Goal: Transaction & Acquisition: Purchase product/service

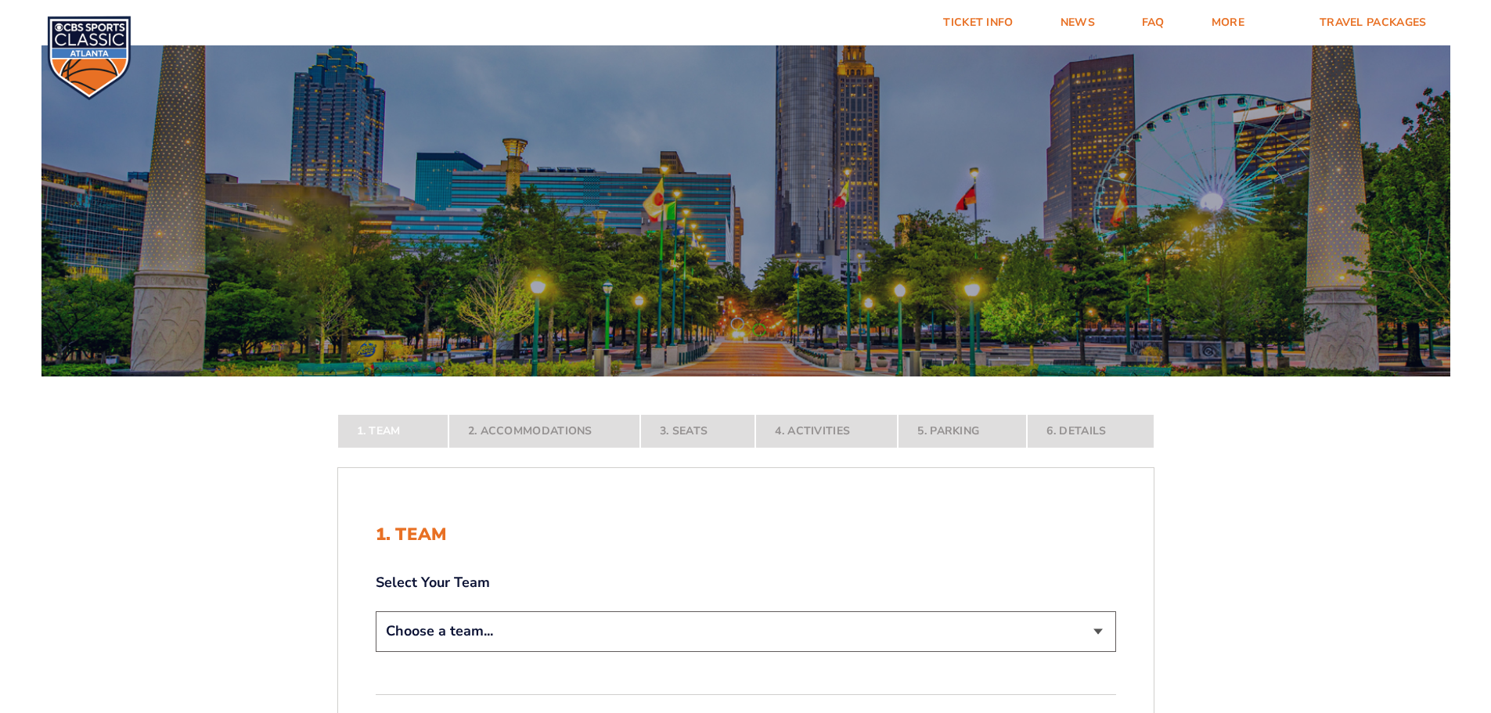
click at [602, 627] on select "Choose a team... [US_STATE] Wildcats [US_STATE] State Buckeyes [US_STATE] Tar H…" at bounding box center [746, 631] width 741 height 40
select select "12956"
click at [376, 651] on select "Choose a team... [US_STATE] Wildcats [US_STATE] State Buckeyes [US_STATE] Tar H…" at bounding box center [746, 631] width 741 height 40
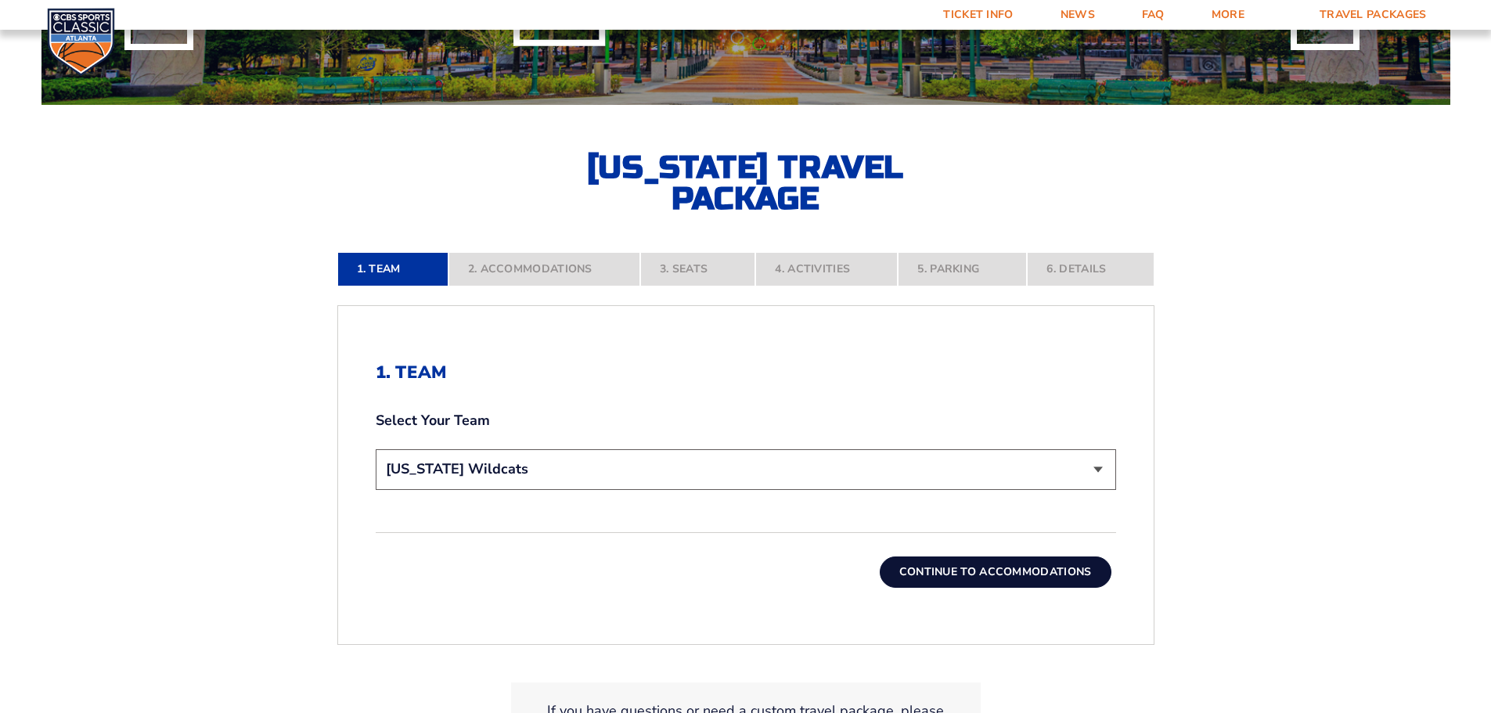
scroll to position [313, 0]
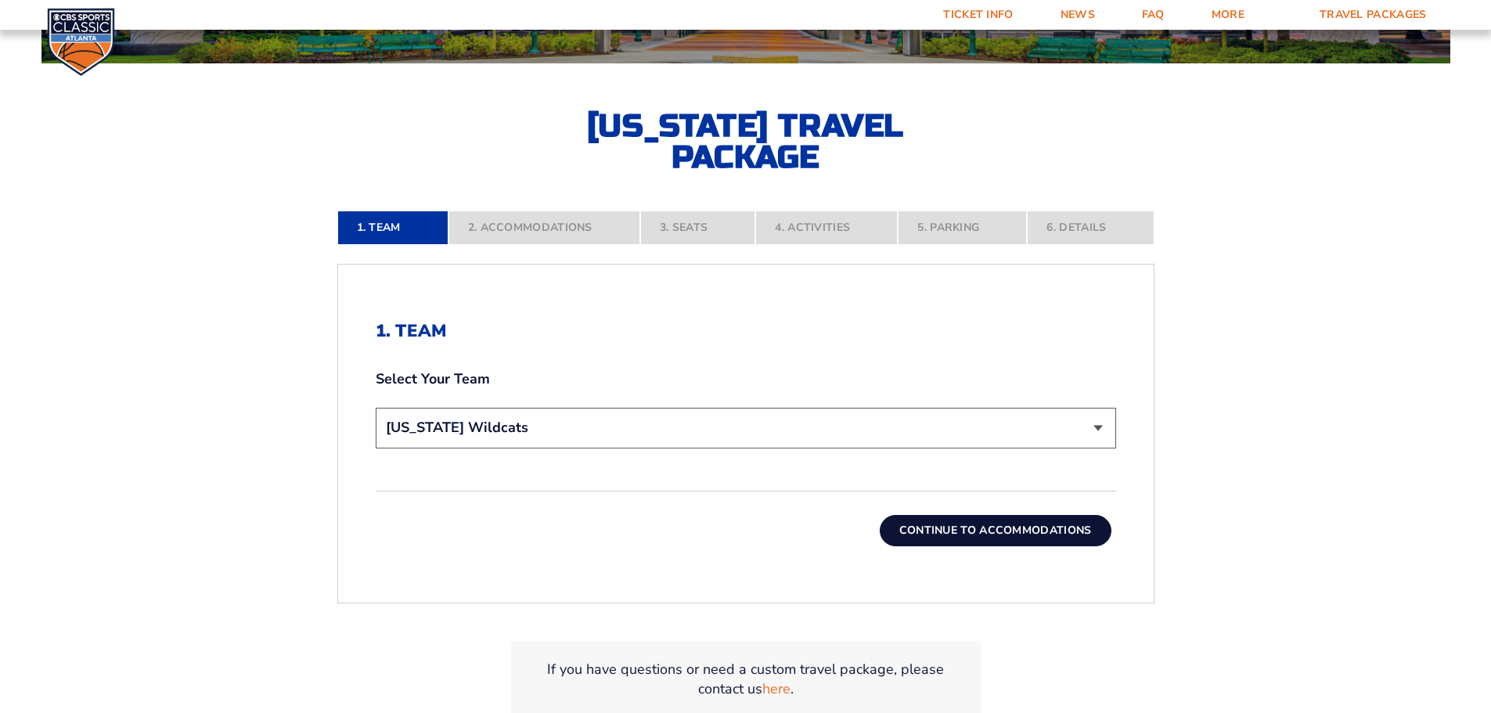
click at [991, 541] on button "Continue To Accommodations" at bounding box center [996, 530] width 232 height 31
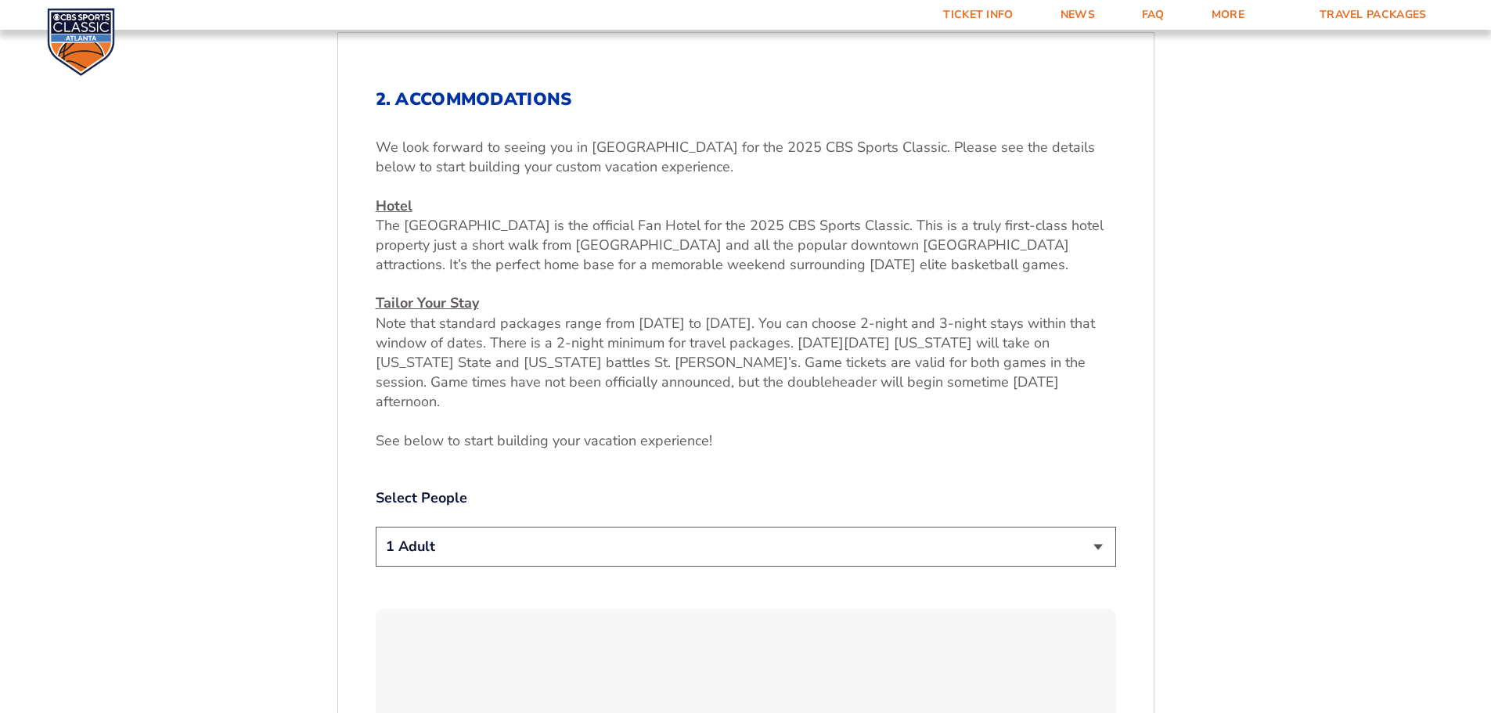
scroll to position [572, 0]
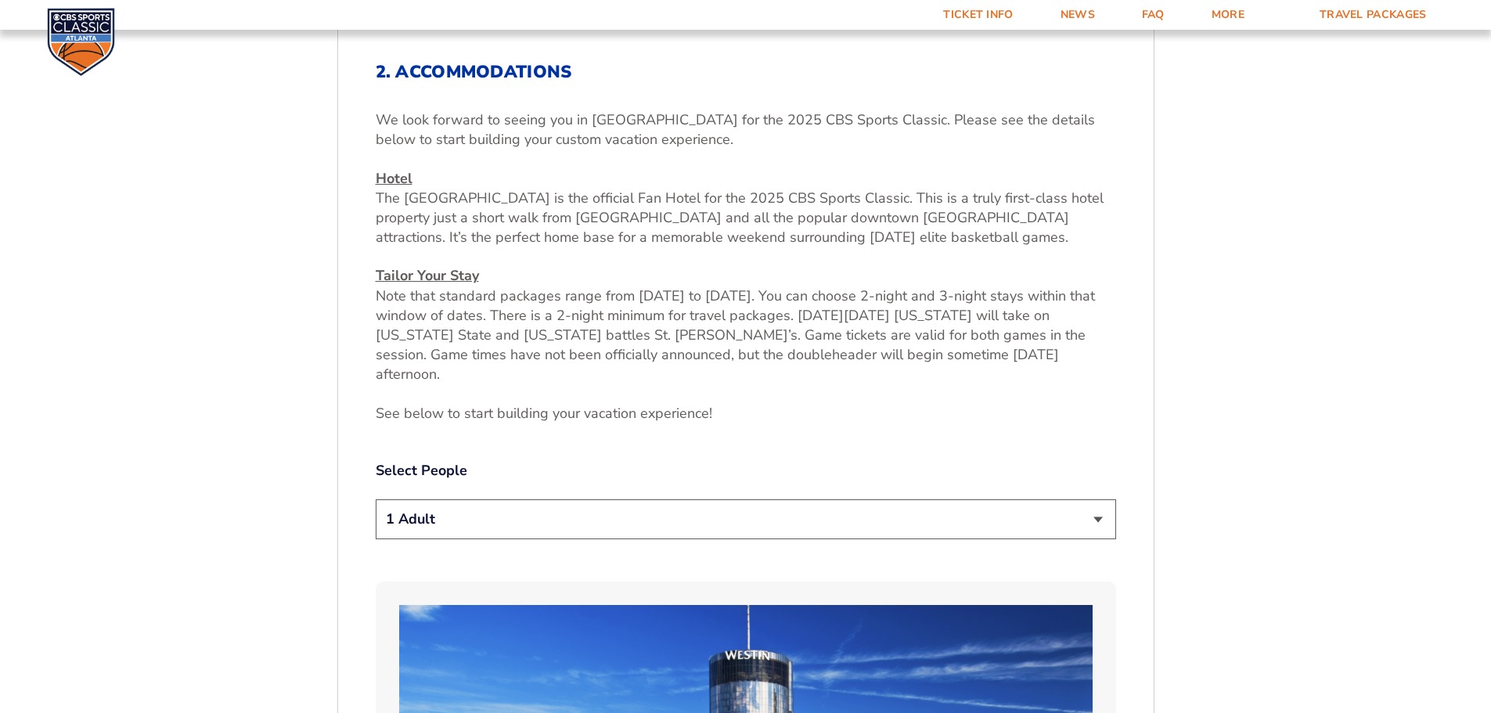
click at [737, 503] on select "1 Adult 2 Adults 3 Adults 4 Adults 2 Adults + 1 Child 2 Adults + 2 Children 2 A…" at bounding box center [746, 519] width 741 height 40
select select "2 Adults"
click at [376, 499] on select "1 Adult 2 Adults 3 Adults 4 Adults 2 Adults + 1 Child 2 Adults + 2 Children 2 A…" at bounding box center [746, 519] width 741 height 40
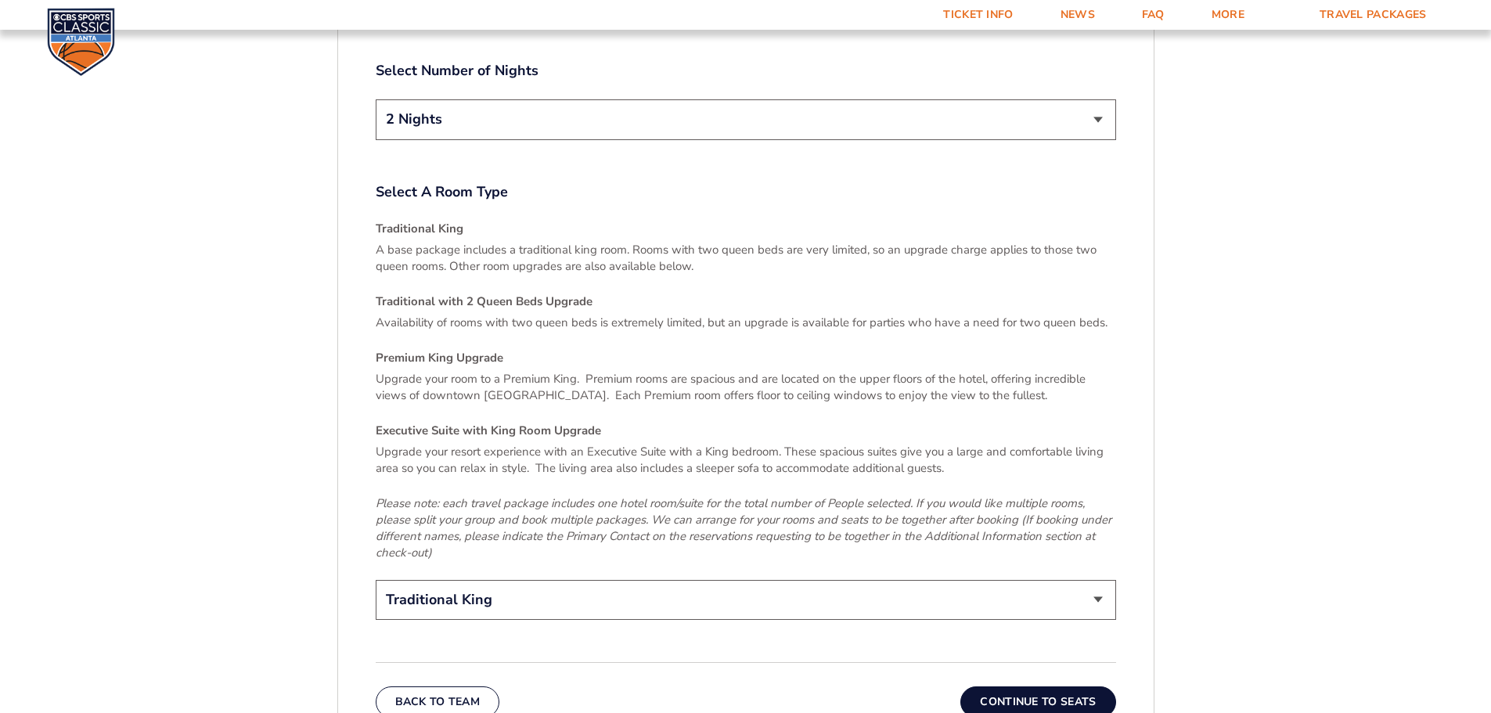
scroll to position [2294, 0]
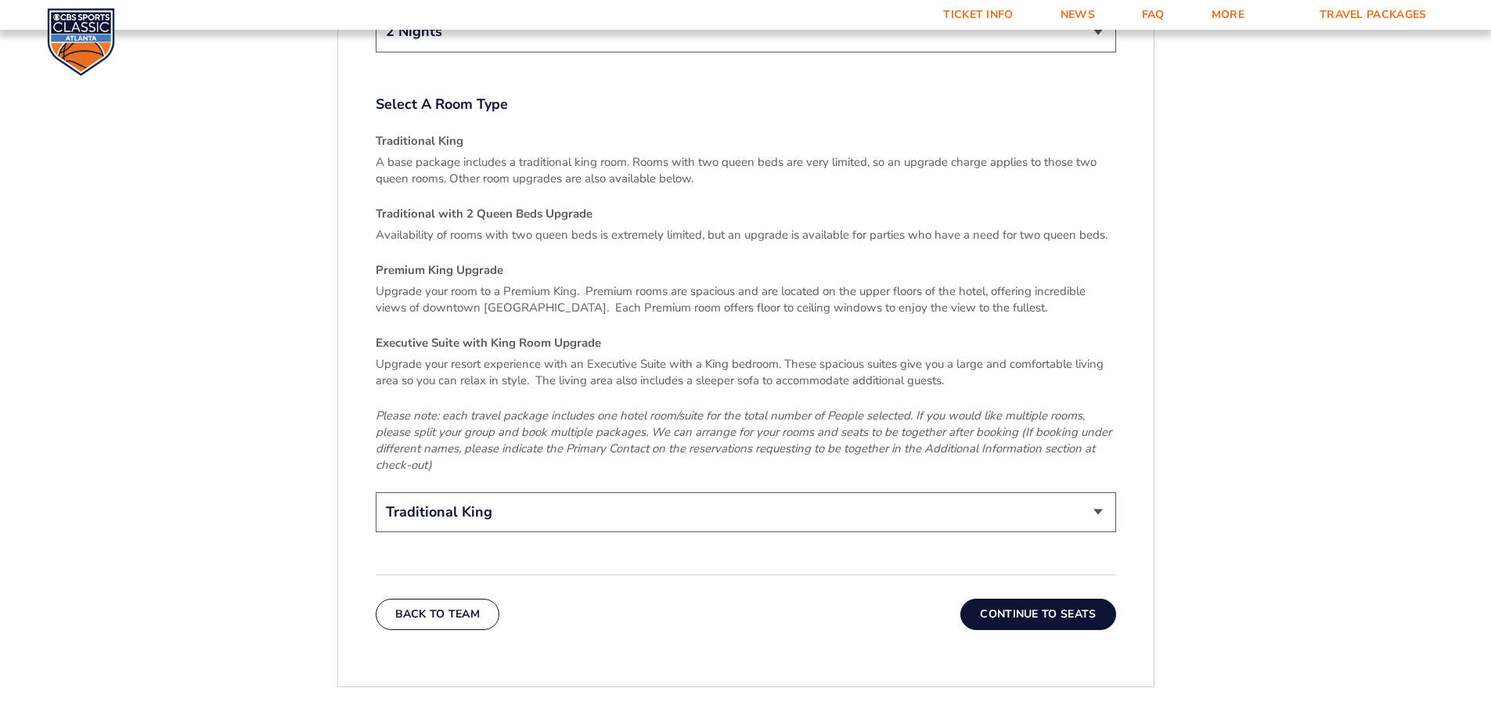
click at [571, 492] on select "Traditional King Traditional with 2 Queen Beds Upgrade (+$95 per night) Premium…" at bounding box center [746, 512] width 741 height 40
select select "Traditional with 2 Queen Beds Upgrade"
click at [376, 492] on select "Traditional King Traditional with 2 Queen Beds Upgrade (+$95 per night) Premium…" at bounding box center [746, 512] width 741 height 40
click at [1011, 599] on button "Continue To Seats" at bounding box center [1037, 614] width 155 height 31
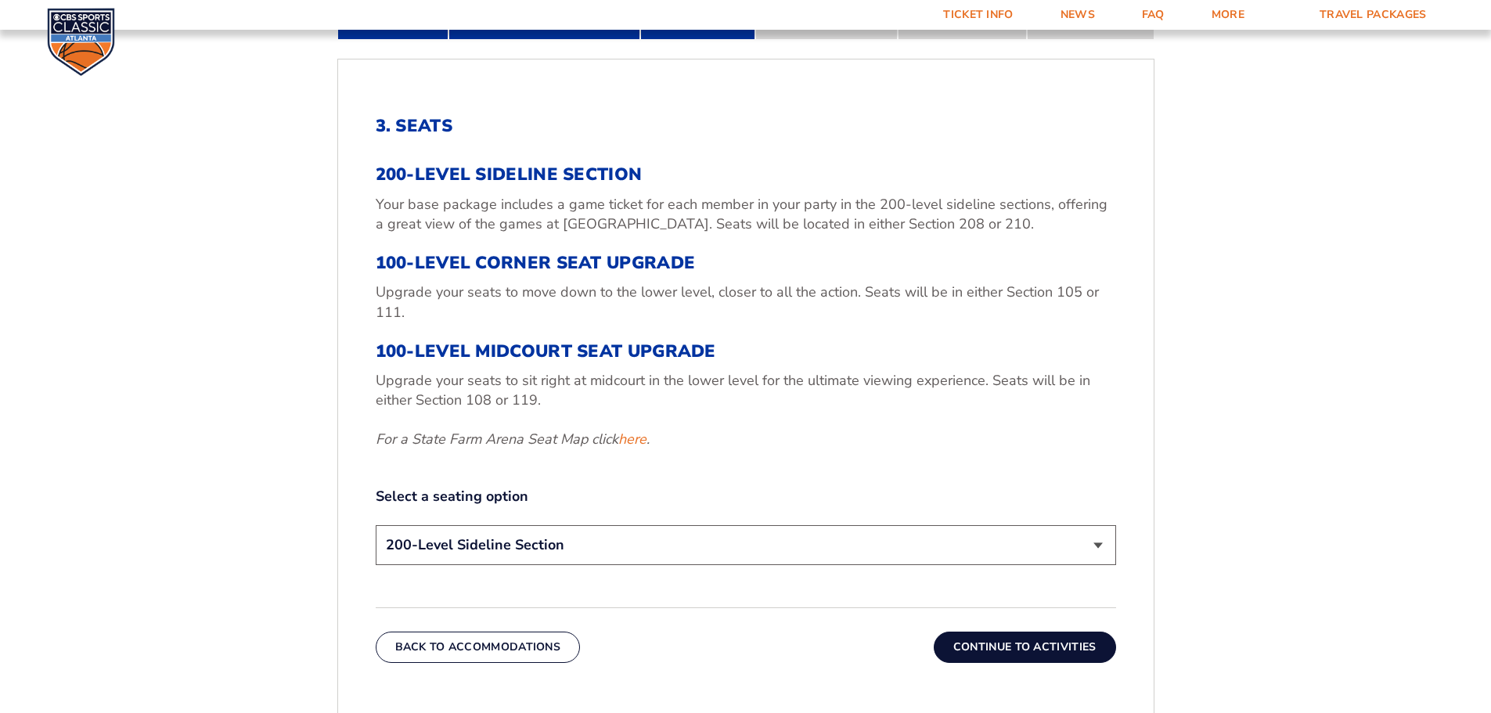
scroll to position [494, 0]
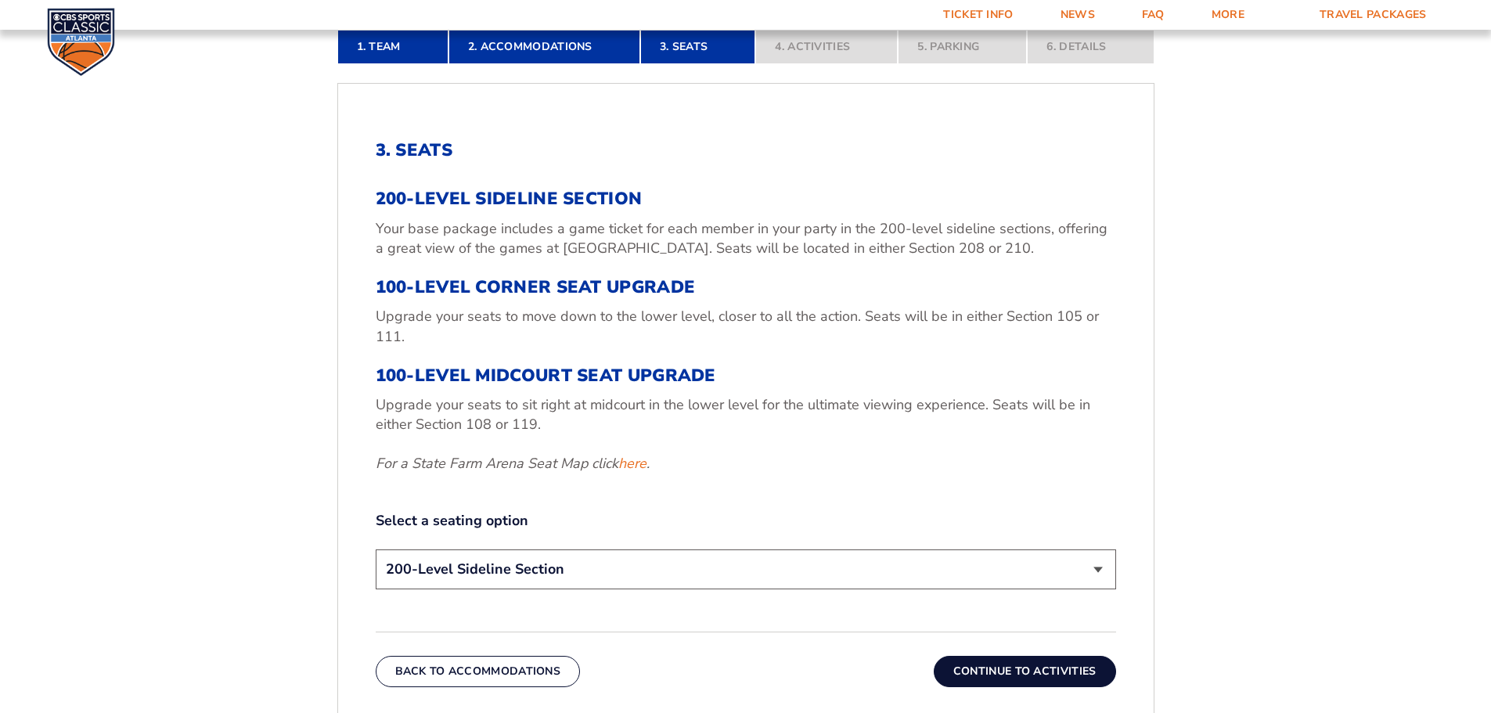
click at [787, 582] on select "200-Level Sideline Section 100-Level Corner Seat Upgrade (+$120 per person) 100…" at bounding box center [746, 570] width 741 height 40
select select "100-Level Midcourt Seat Upgrade"
click at [376, 550] on select "200-Level Sideline Section 100-Level Corner Seat Upgrade (+$120 per person) 100…" at bounding box center [746, 570] width 741 height 40
click at [1017, 672] on button "Continue To Activities" at bounding box center [1025, 671] width 182 height 31
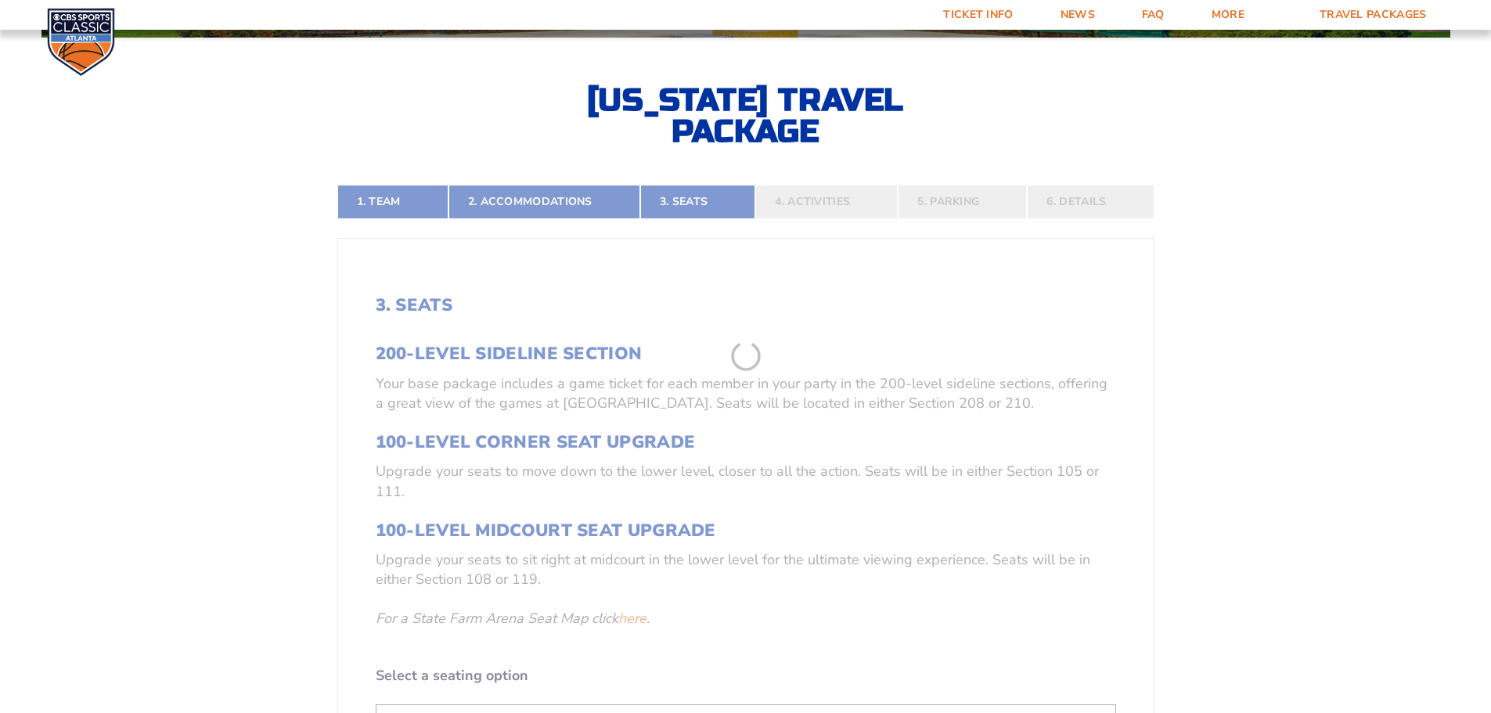
scroll to position [337, 0]
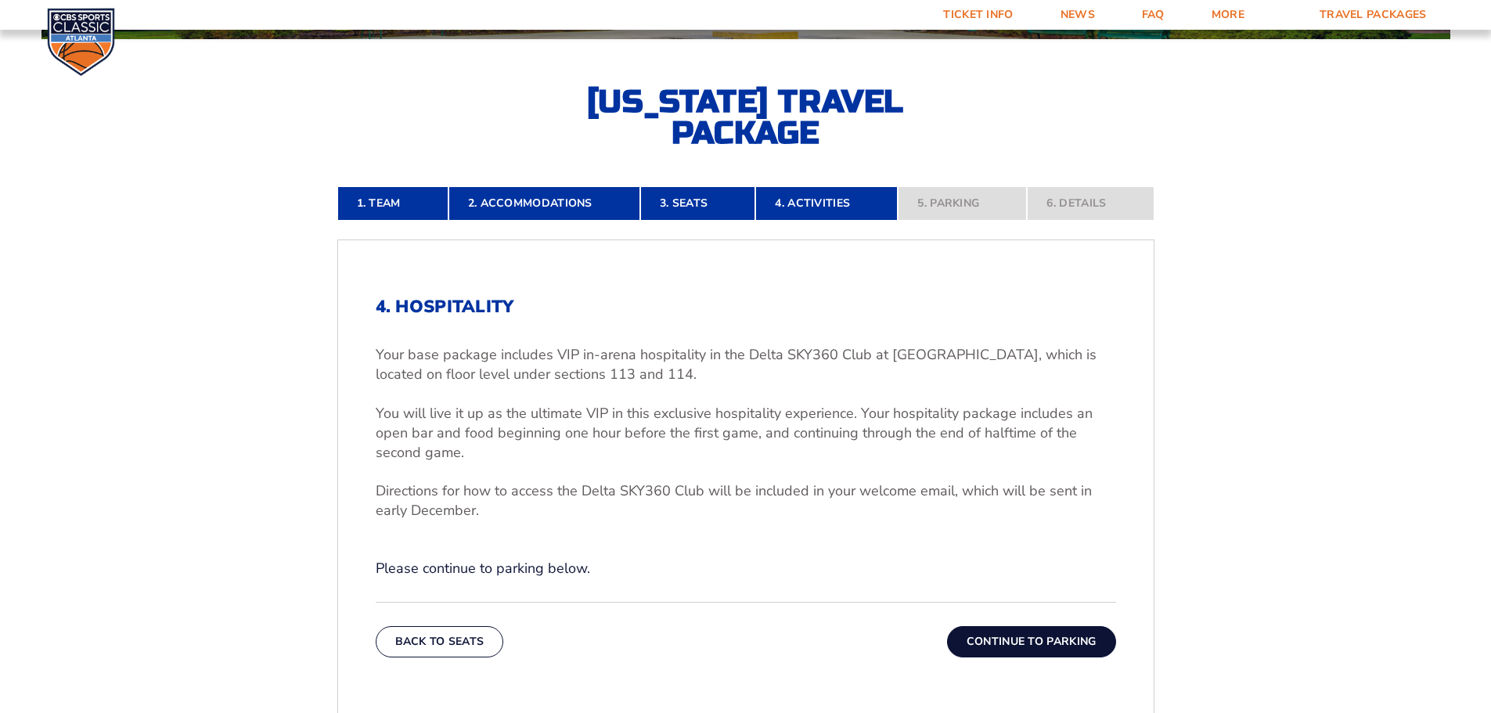
click at [1063, 646] on button "Continue To Parking" at bounding box center [1031, 641] width 169 height 31
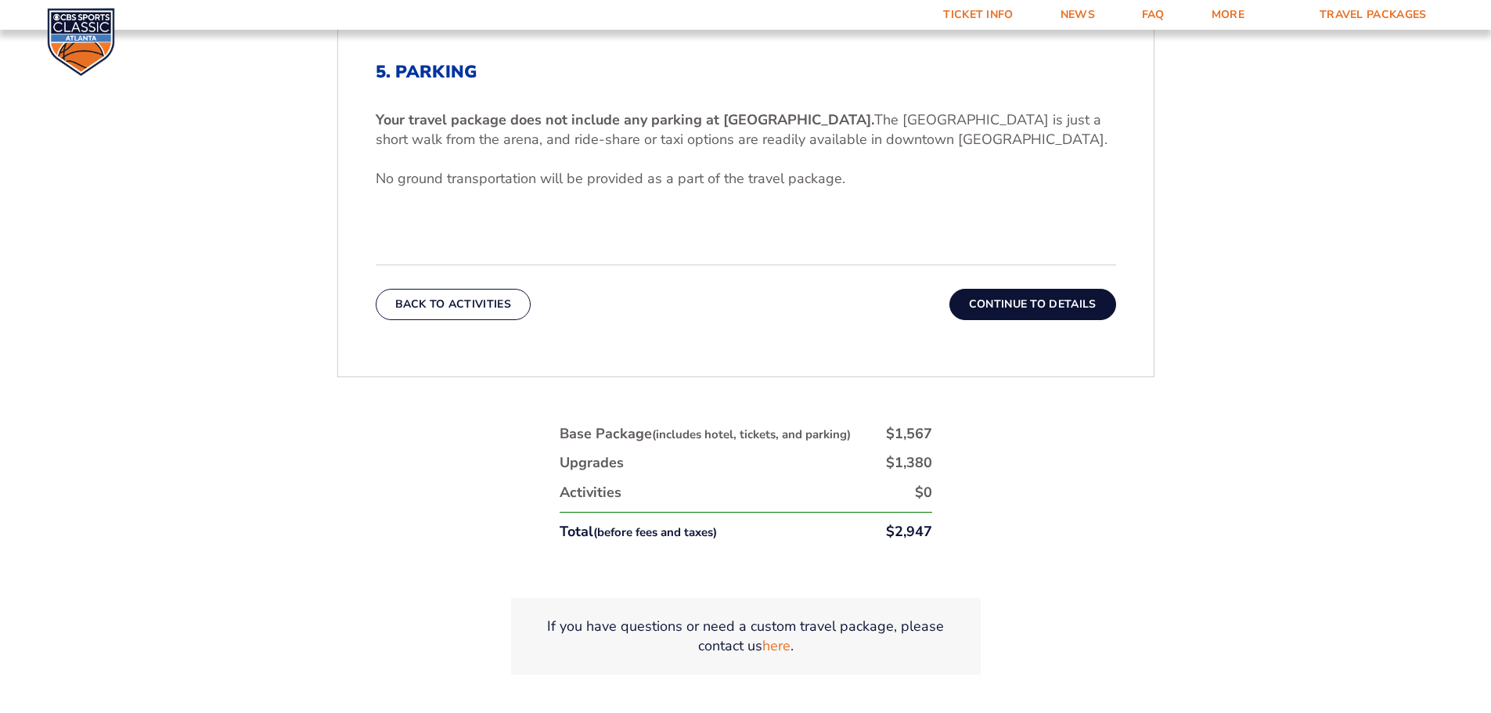
scroll to position [494, 0]
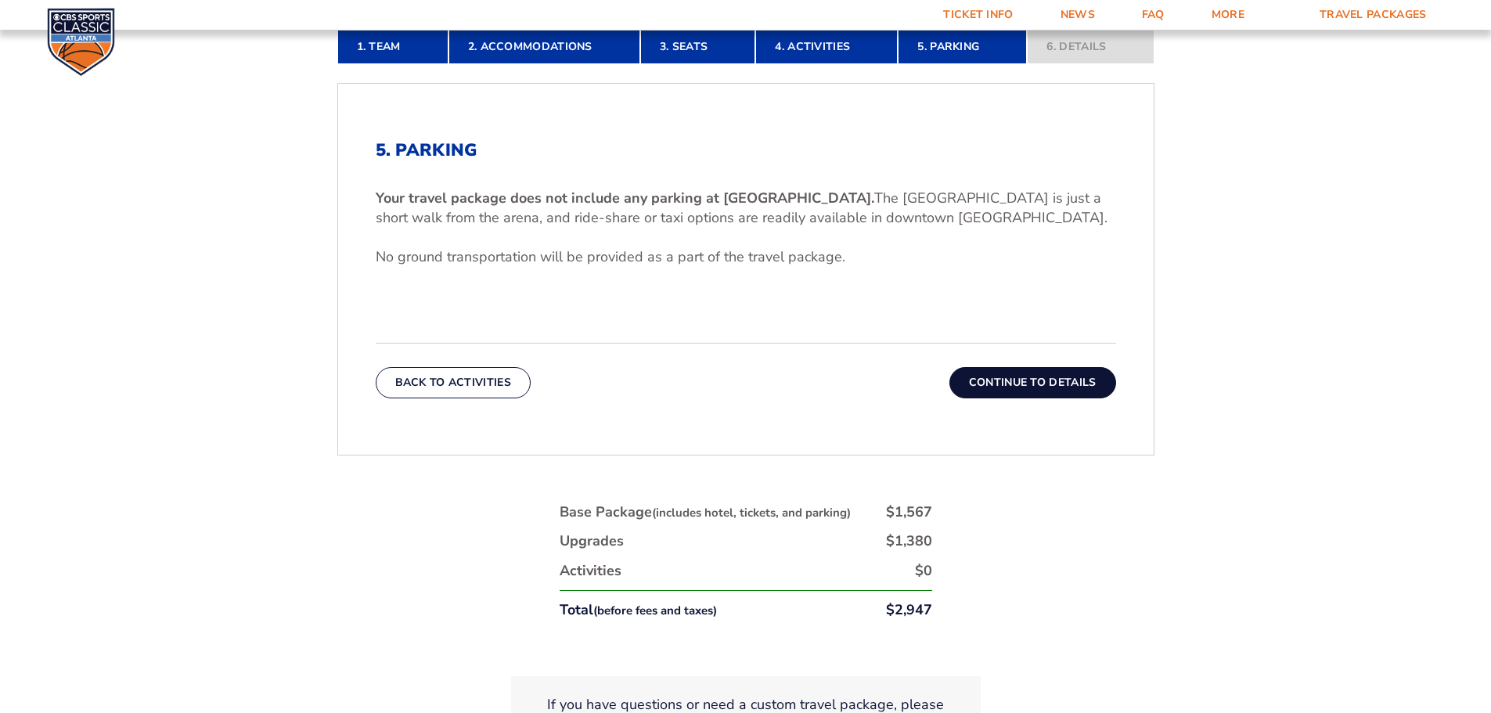
click at [994, 379] on button "Continue To Details" at bounding box center [1033, 382] width 167 height 31
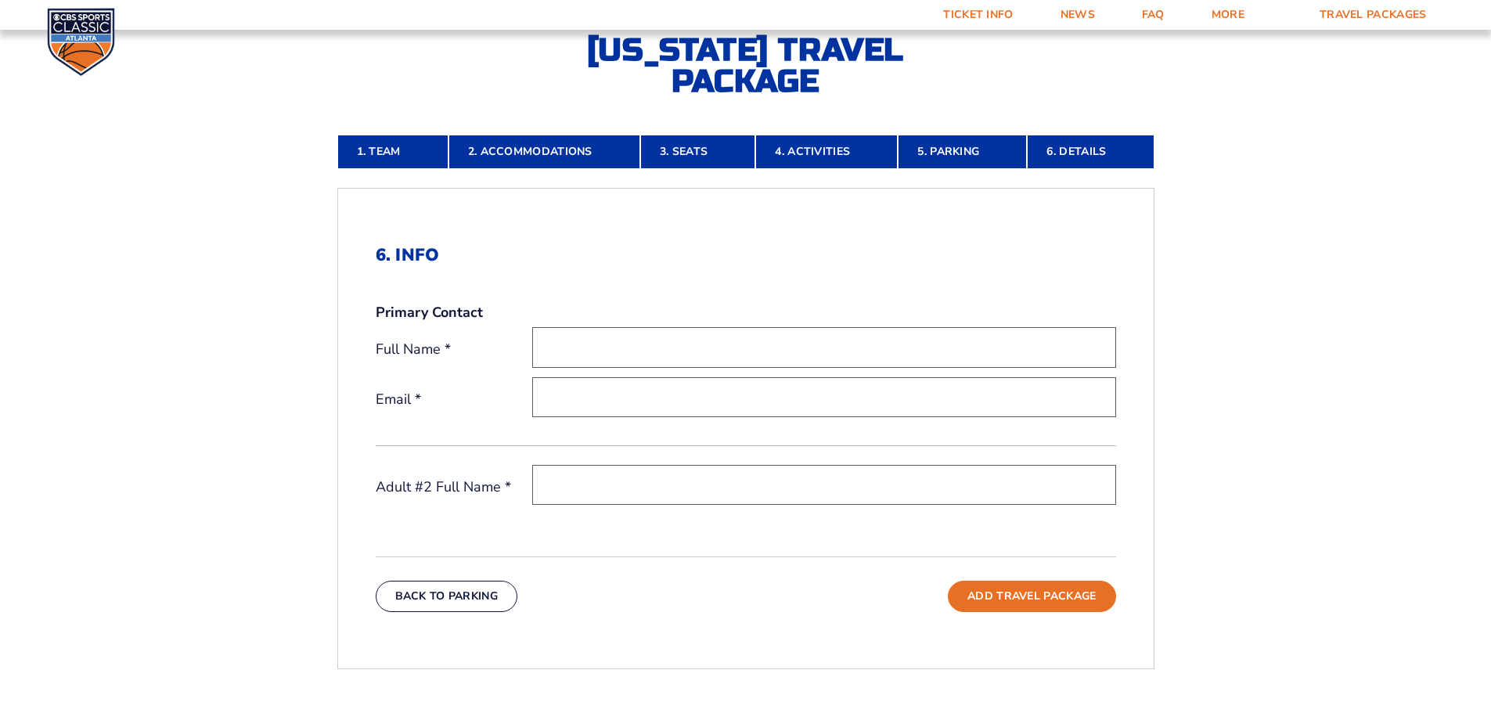
scroll to position [337, 0]
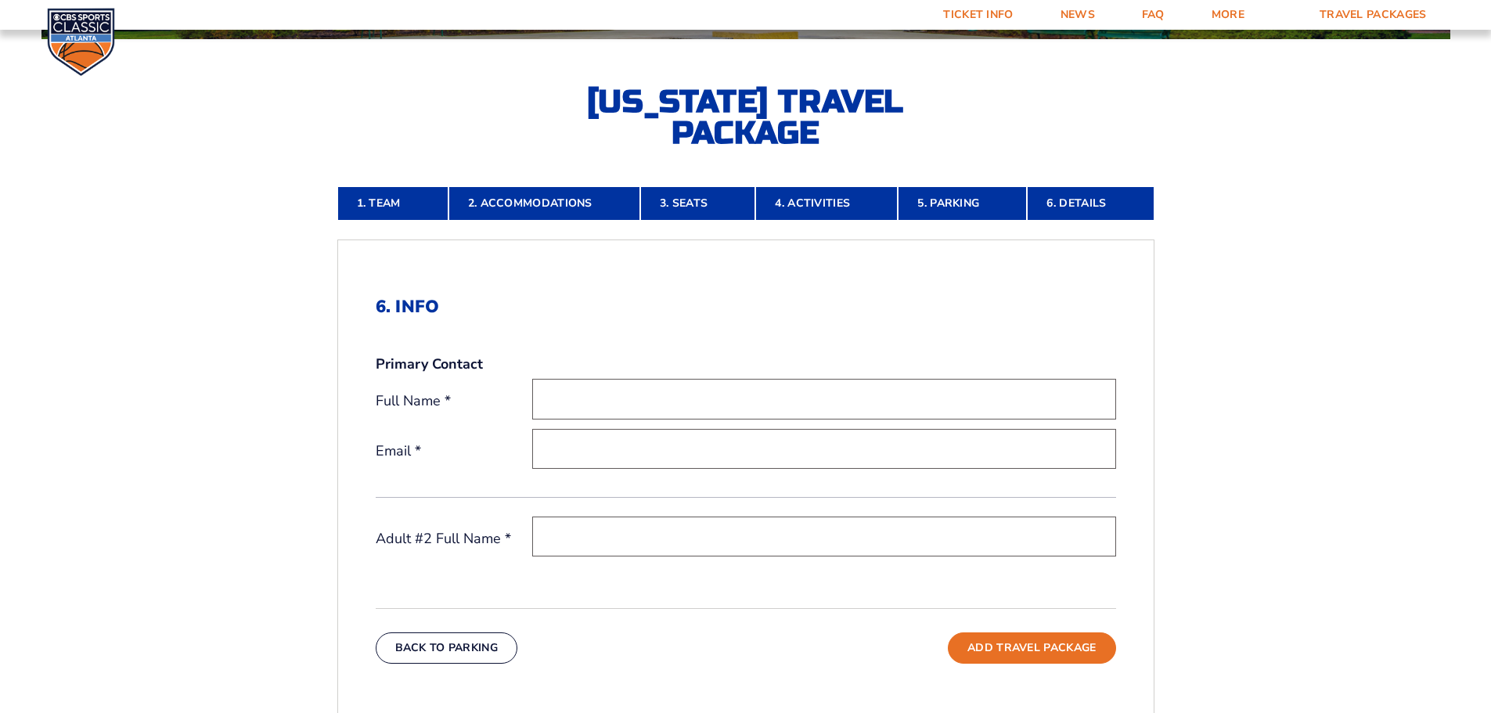
click at [1063, 204] on nav "1. Team 2. Accommodations 3. Seats 4. Activities 5. Parking 6. Details" at bounding box center [745, 203] width 817 height 34
click at [687, 203] on link "3. Seats" at bounding box center [697, 203] width 115 height 34
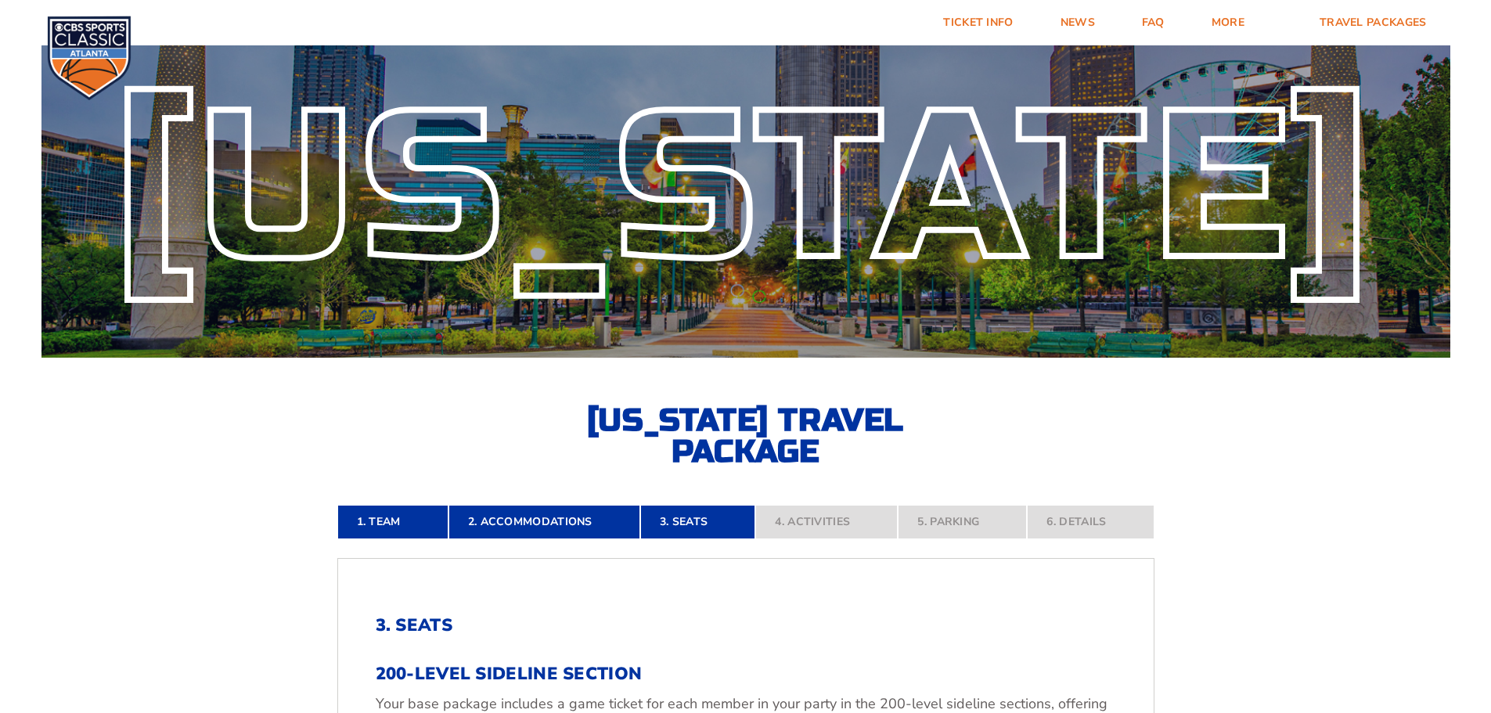
scroll to position [0, 0]
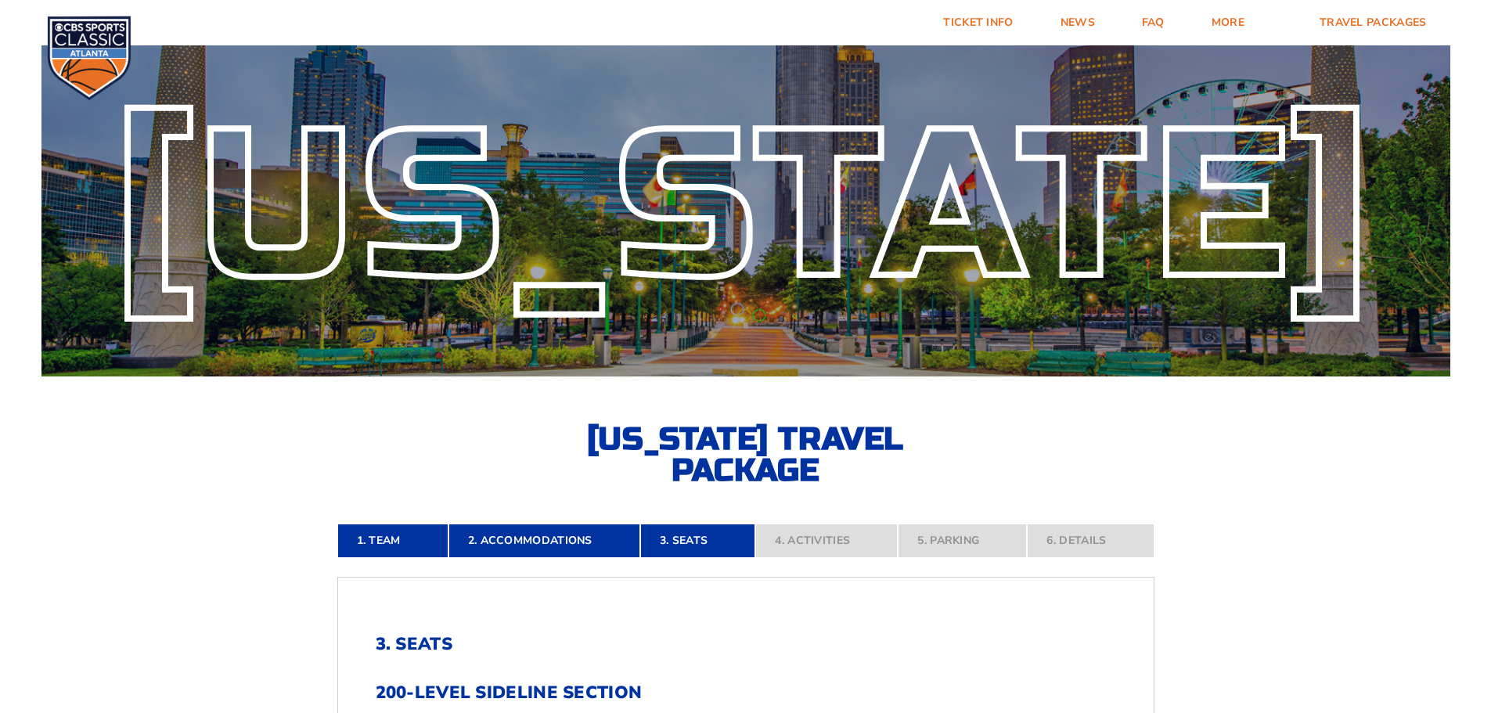
click at [1090, 538] on nav "1. Team 2. Accommodations 3. Seats 4. Activities 5. Parking 6. Details" at bounding box center [745, 541] width 817 height 34
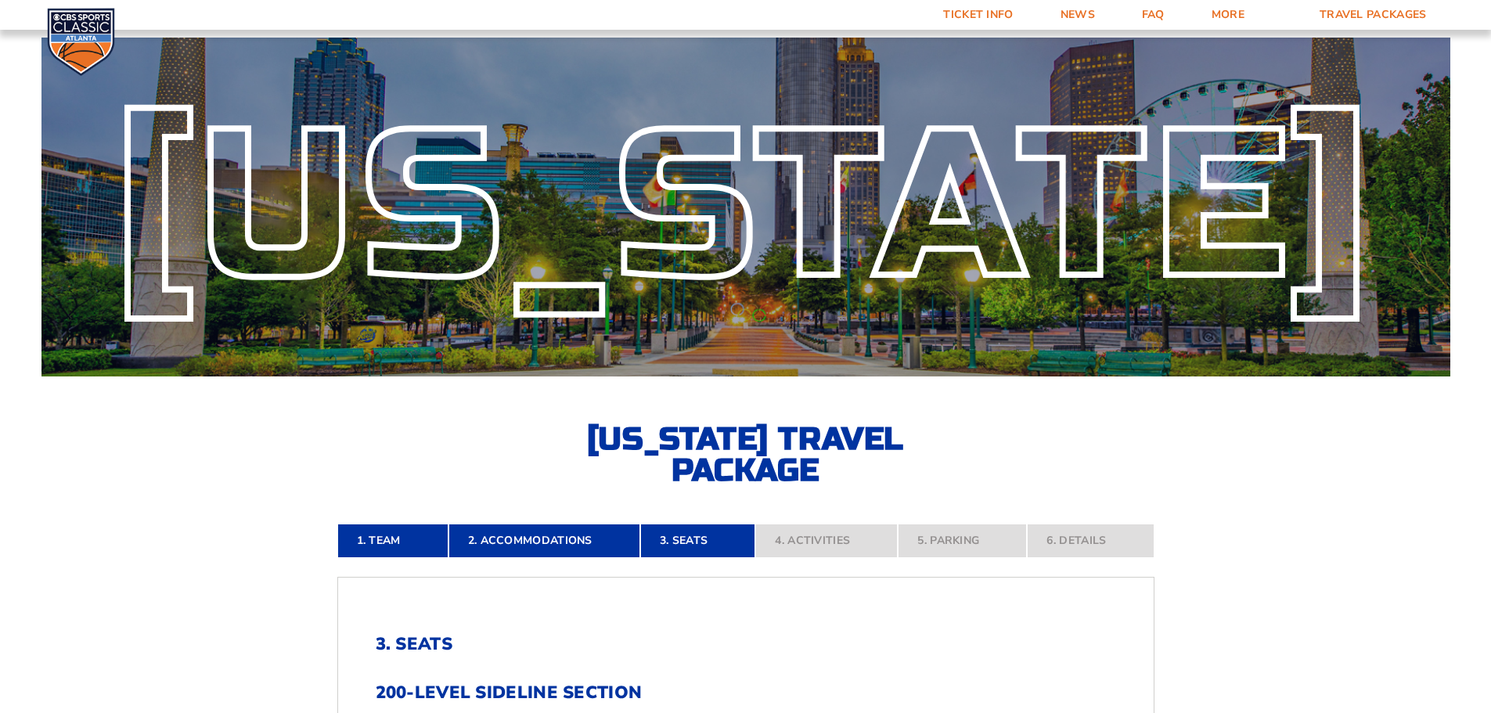
scroll to position [470, 0]
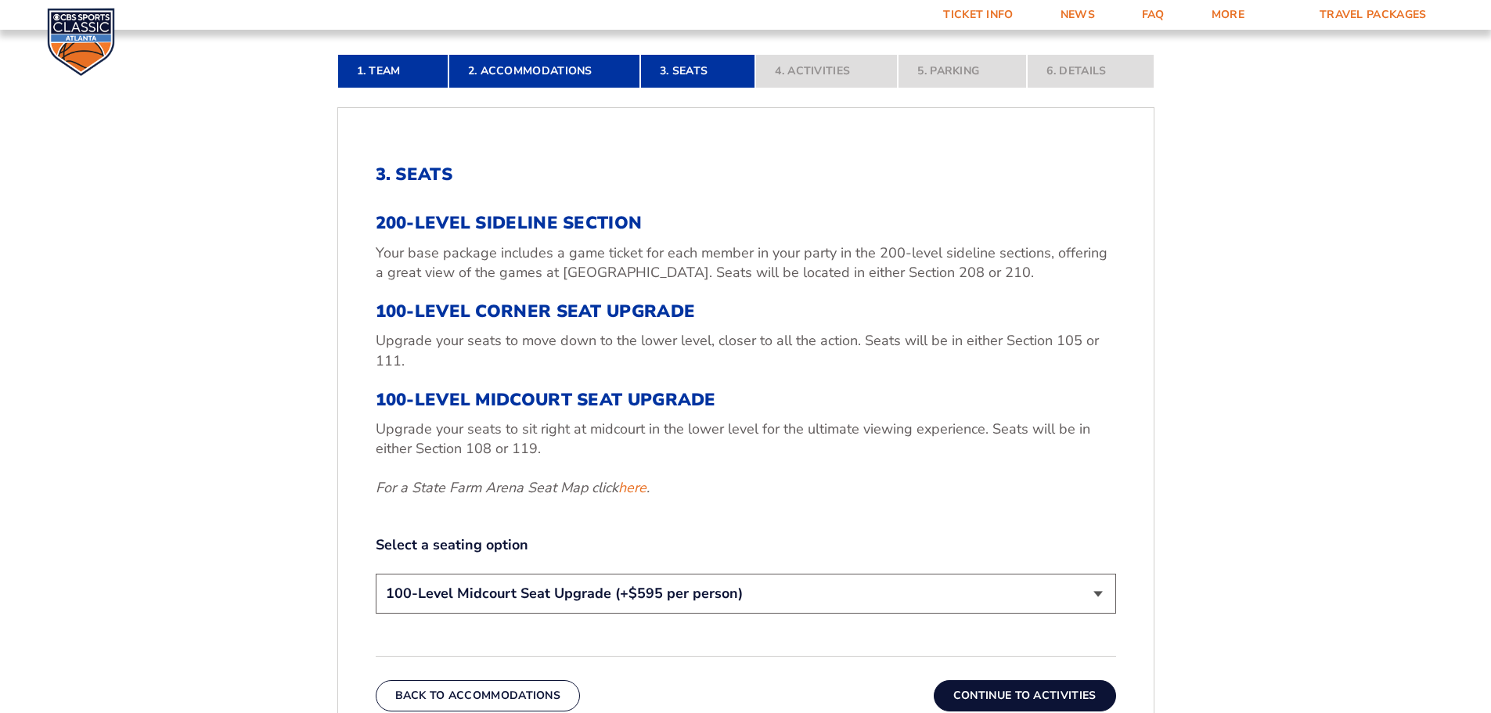
click at [1044, 690] on button "Continue To Activities" at bounding box center [1025, 695] width 182 height 31
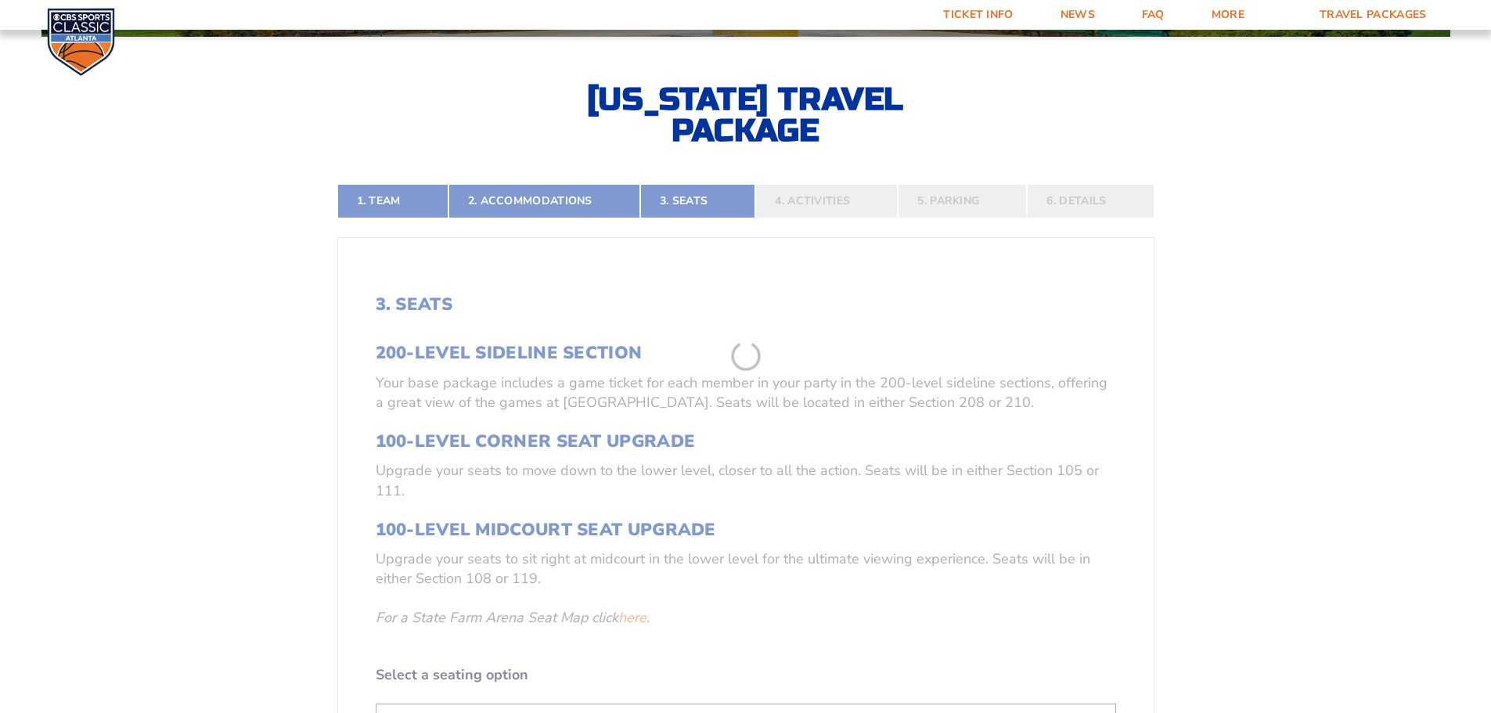
scroll to position [337, 0]
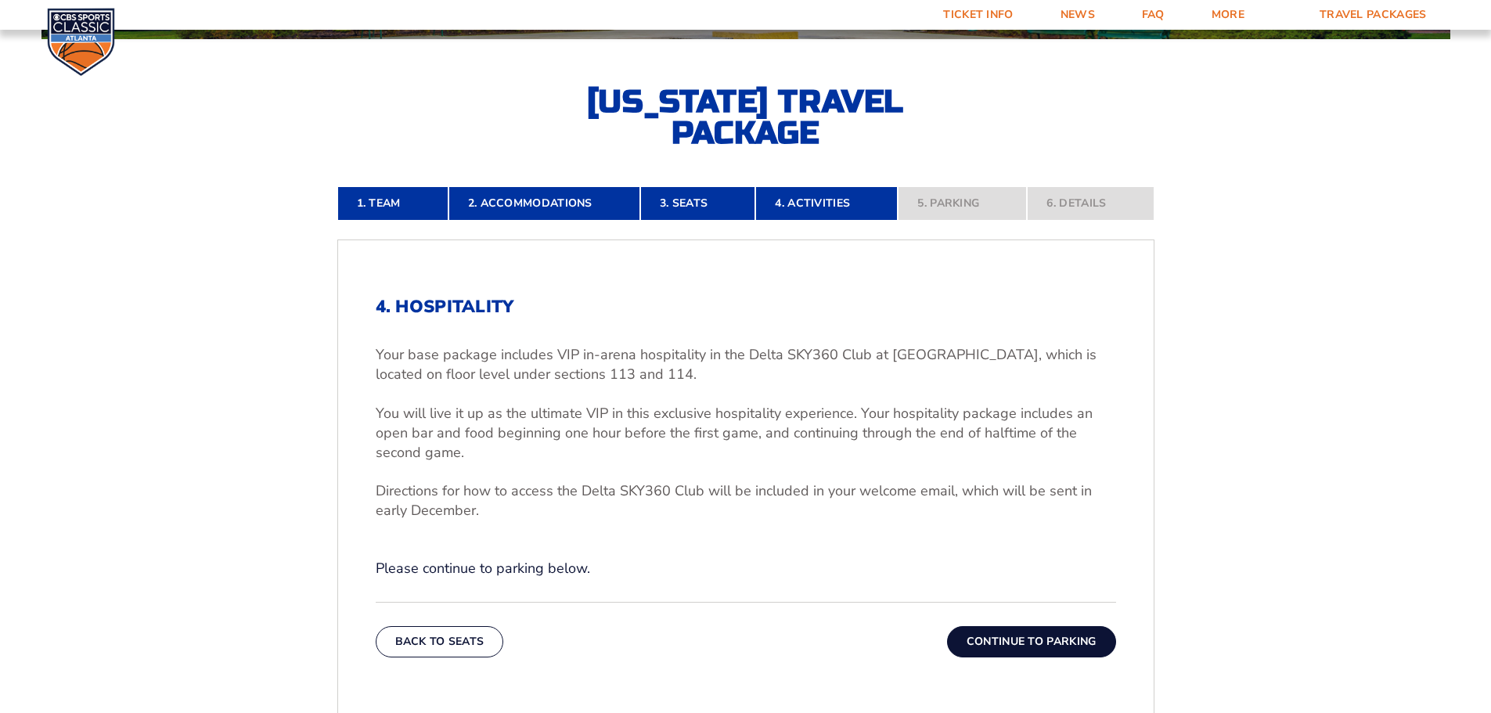
click at [1044, 643] on button "Continue To Parking" at bounding box center [1031, 641] width 169 height 31
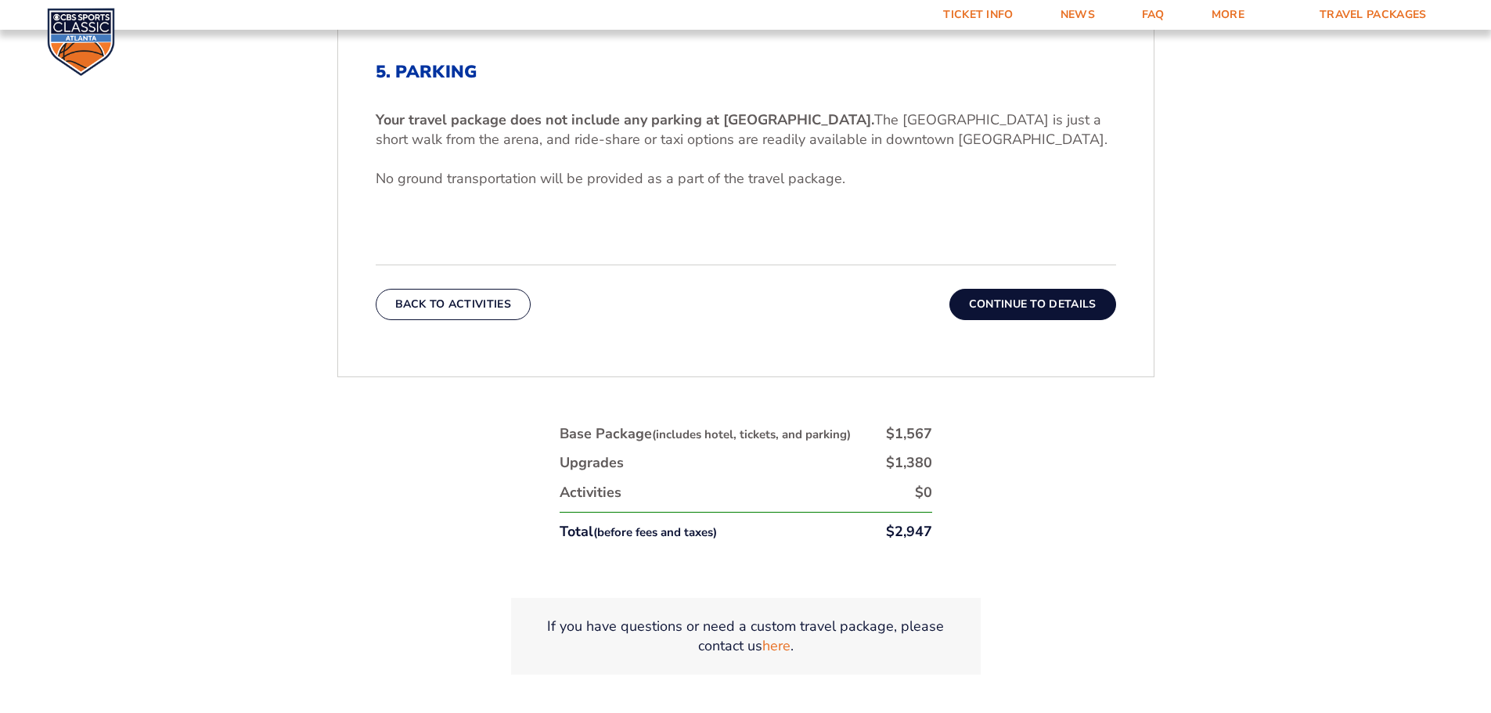
click at [1051, 295] on button "Continue To Details" at bounding box center [1033, 304] width 167 height 31
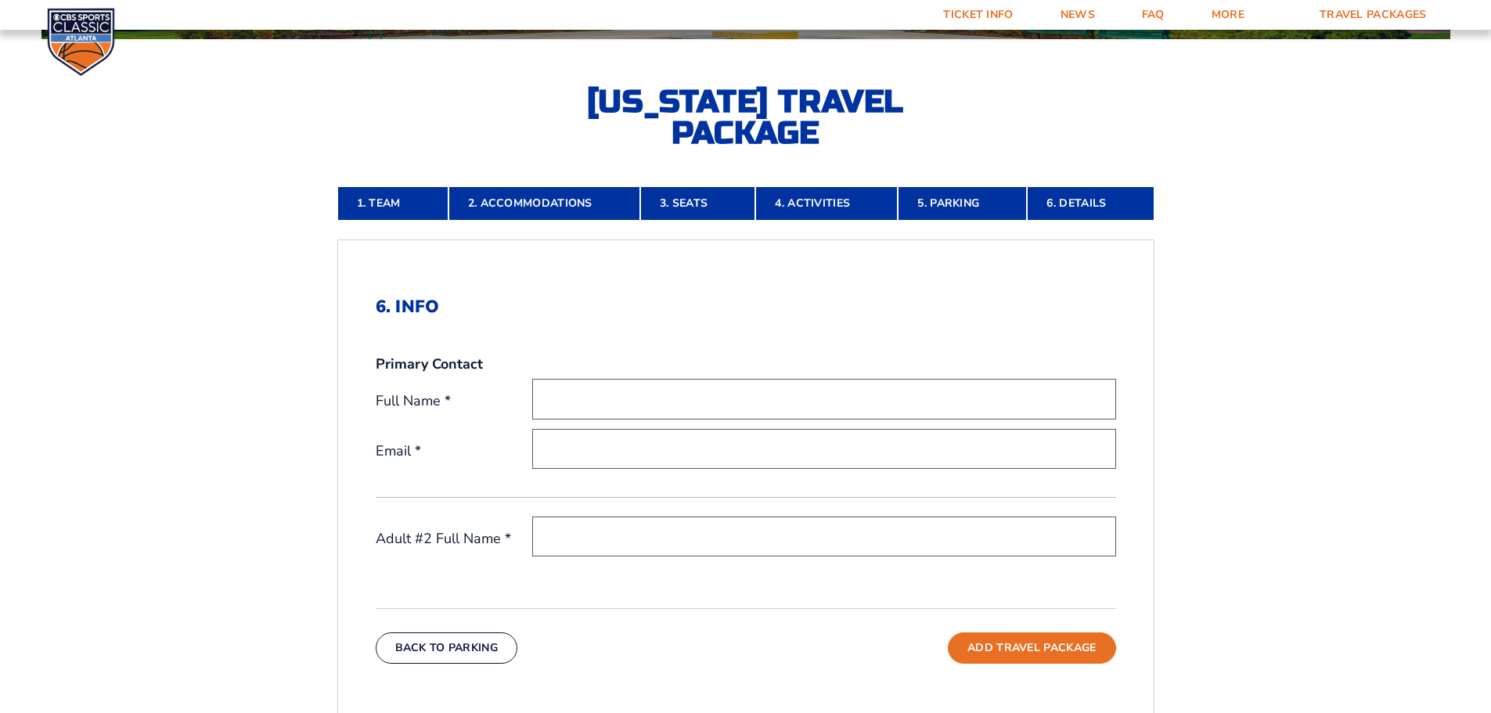
click at [666, 397] on input "text" at bounding box center [824, 399] width 584 height 40
type input "[PERSON_NAME]"
type input "[EMAIL_ADDRESS][DOMAIN_NAME]"
click at [600, 396] on input "[PERSON_NAME]" at bounding box center [824, 399] width 584 height 40
click at [647, 445] on input "[EMAIL_ADDRESS][DOMAIN_NAME]" at bounding box center [824, 449] width 584 height 40
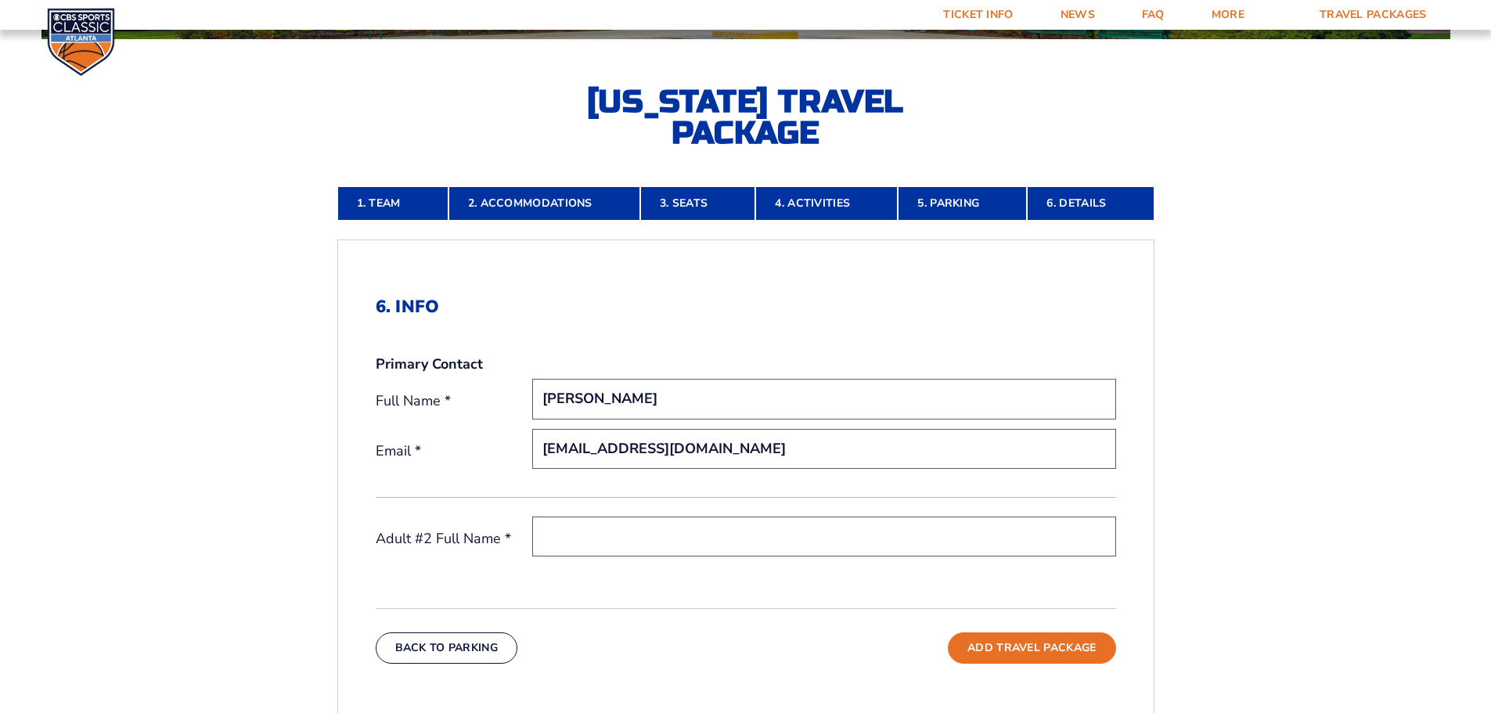
click at [589, 396] on input "[PERSON_NAME]" at bounding box center [824, 399] width 584 height 40
type input "[PERSON_NAME] [PERSON_NAME]"
type input "[EMAIL_ADDRESS][DOMAIN_NAME]"
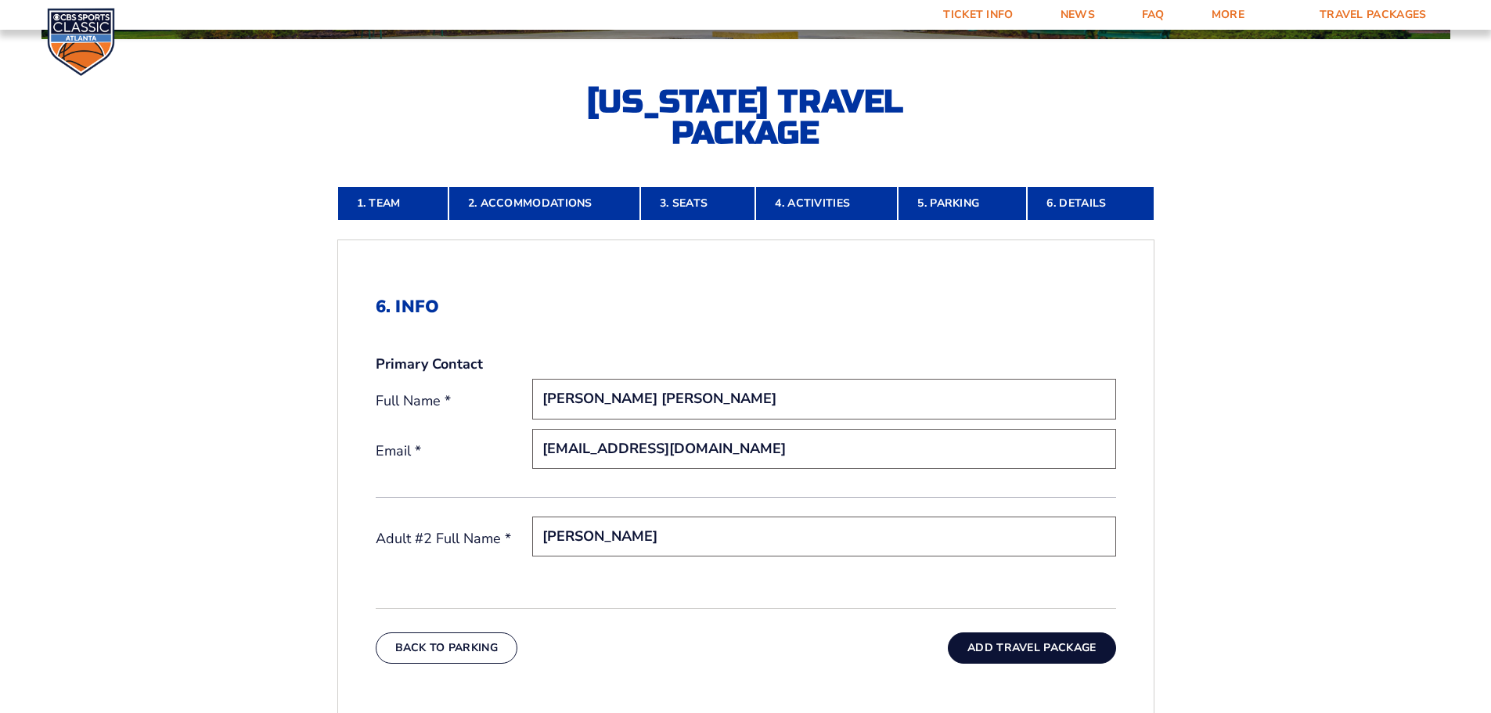
type input "[PERSON_NAME]"
click at [1047, 648] on button "Add Travel Package" at bounding box center [1032, 647] width 168 height 31
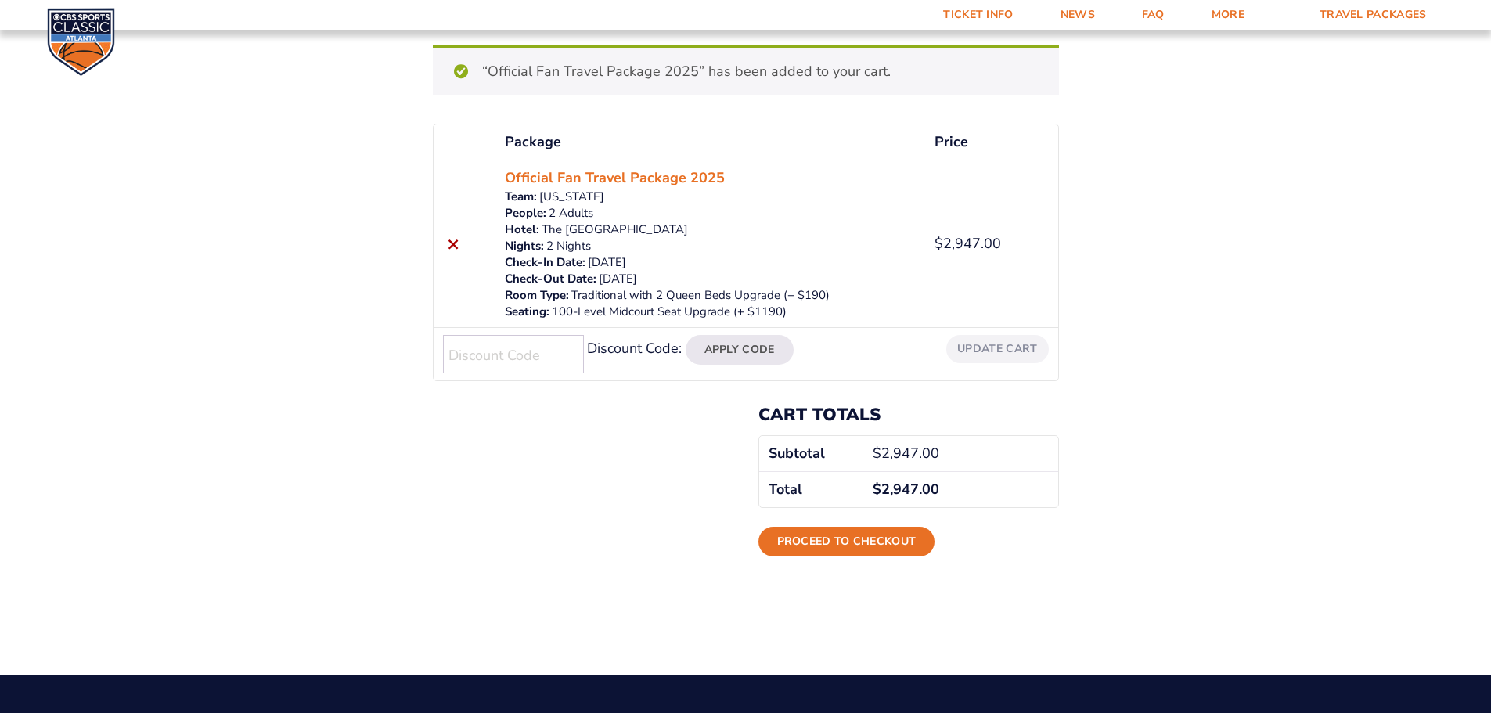
scroll to position [157, 0]
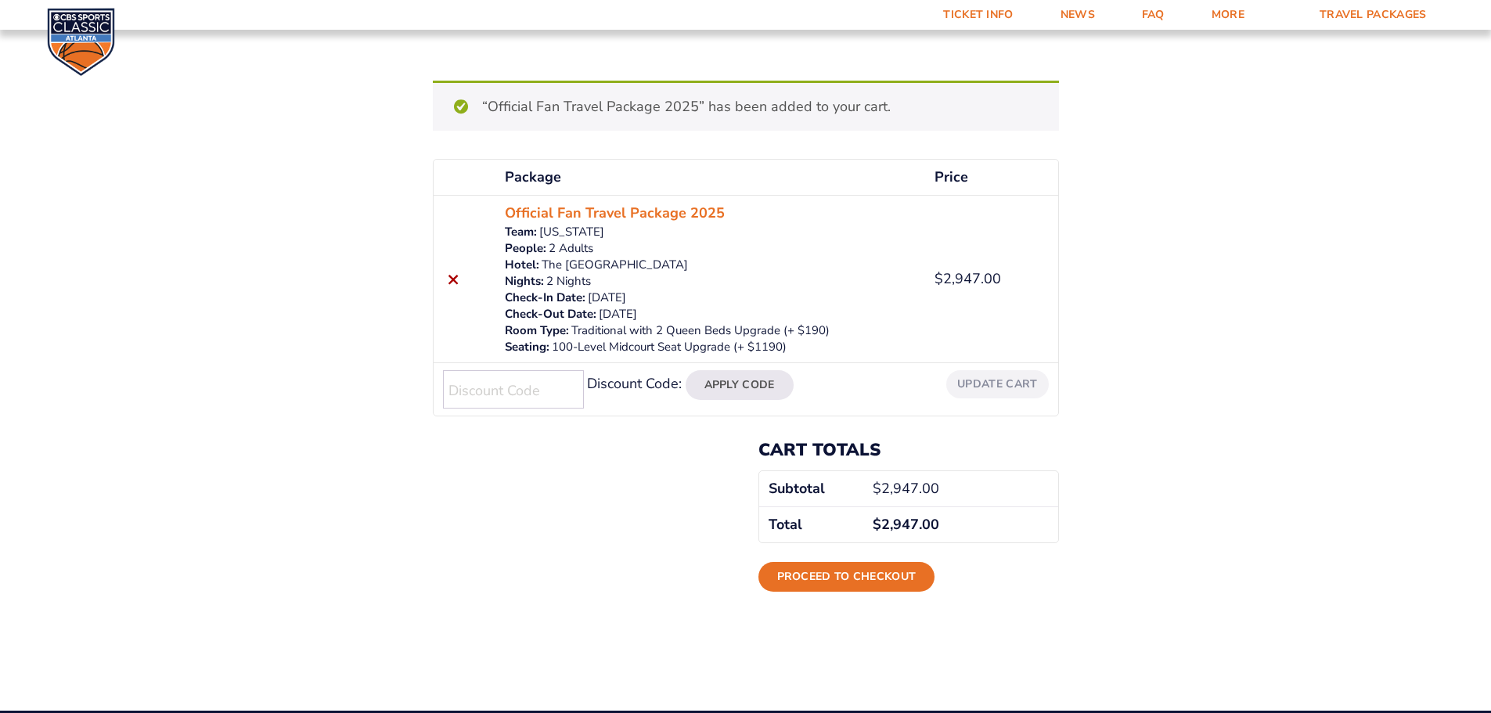
click at [528, 395] on input "Discount Code:" at bounding box center [513, 389] width 141 height 38
type input "CLASSIC"
click at [763, 383] on button "Apply Code" at bounding box center [740, 385] width 108 height 30
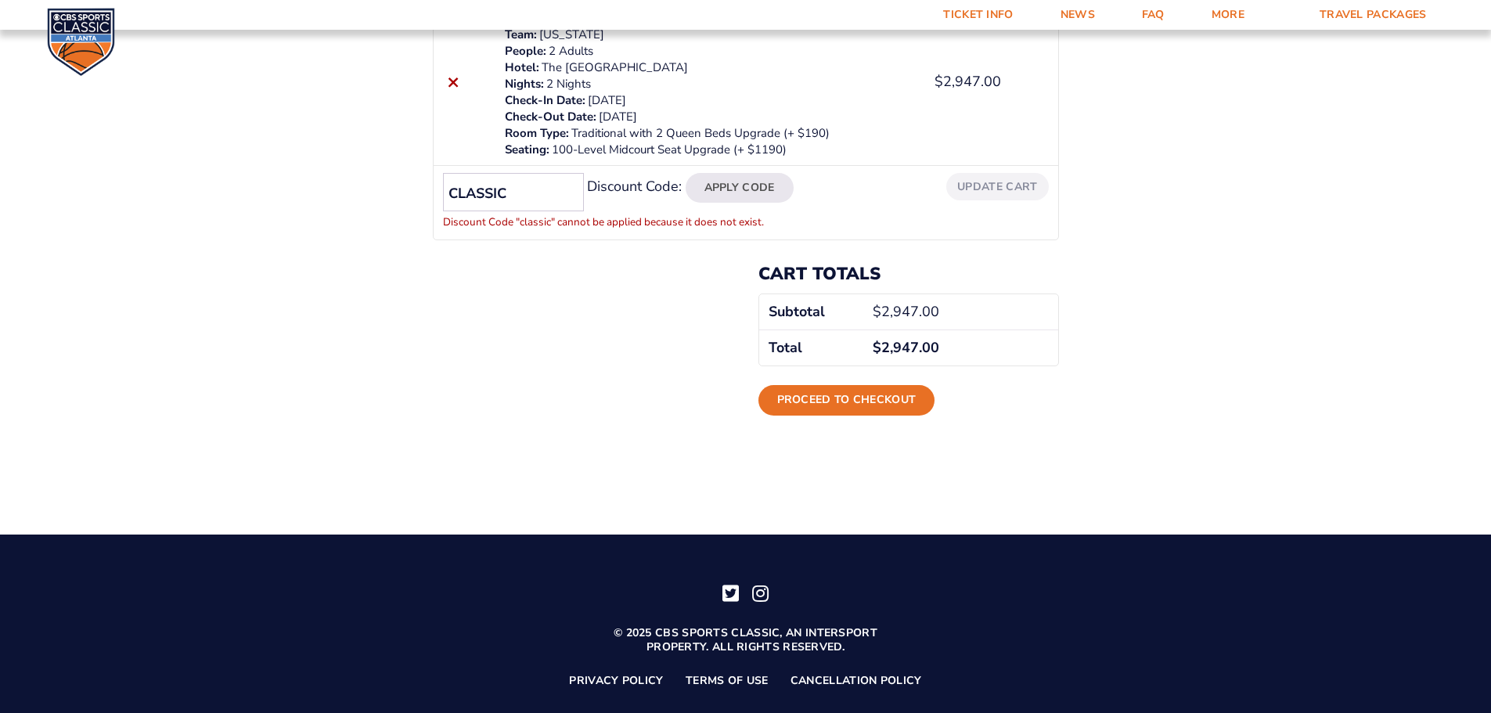
scroll to position [307, 0]
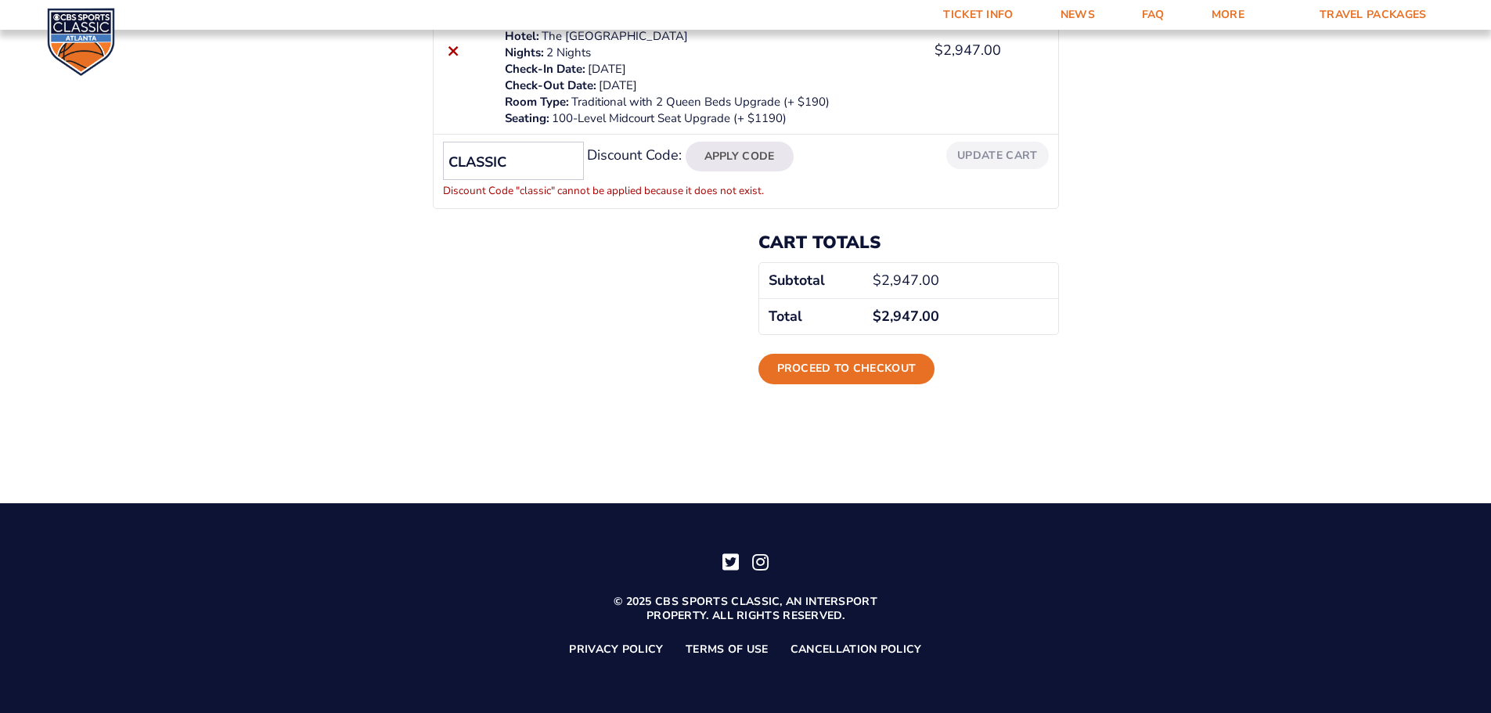
drag, startPoint x: 516, startPoint y: 163, endPoint x: 330, endPoint y: 158, distance: 185.6
click at [330, 158] on div "Review & Confirm Package Price Quantity Total × Official Fan Travel Package 202…" at bounding box center [745, 84] width 1491 height 649
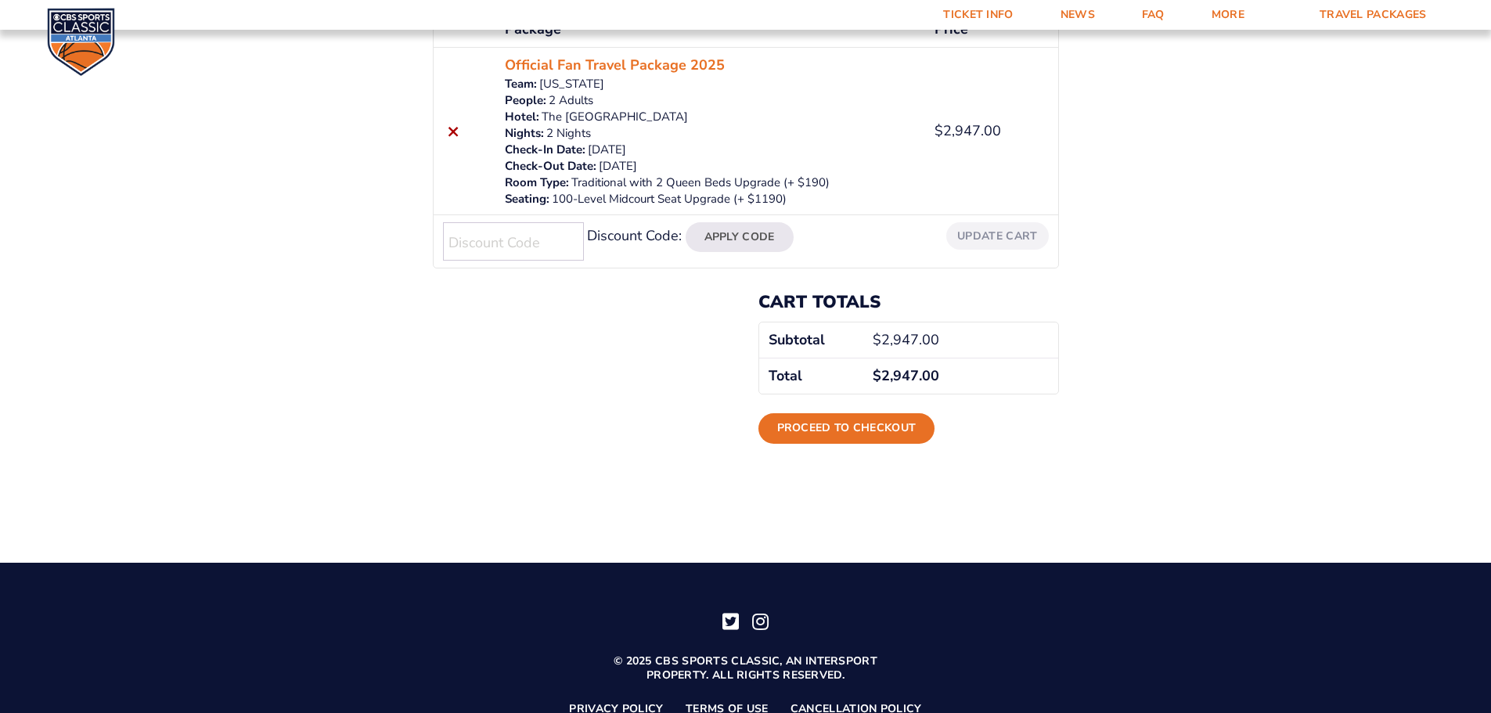
scroll to position [235, 0]
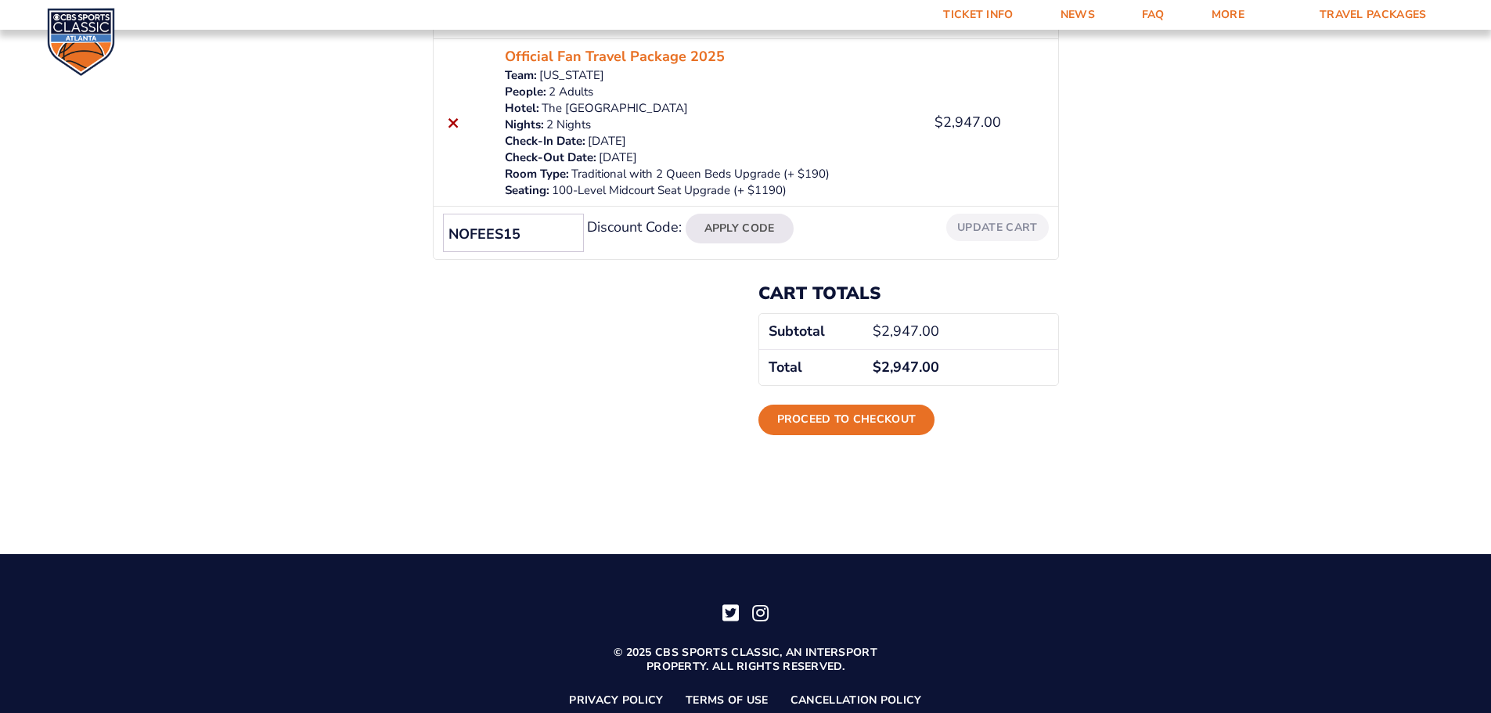
type input "NOFEES15"
click at [686, 214] on button "Apply Code" at bounding box center [740, 229] width 108 height 30
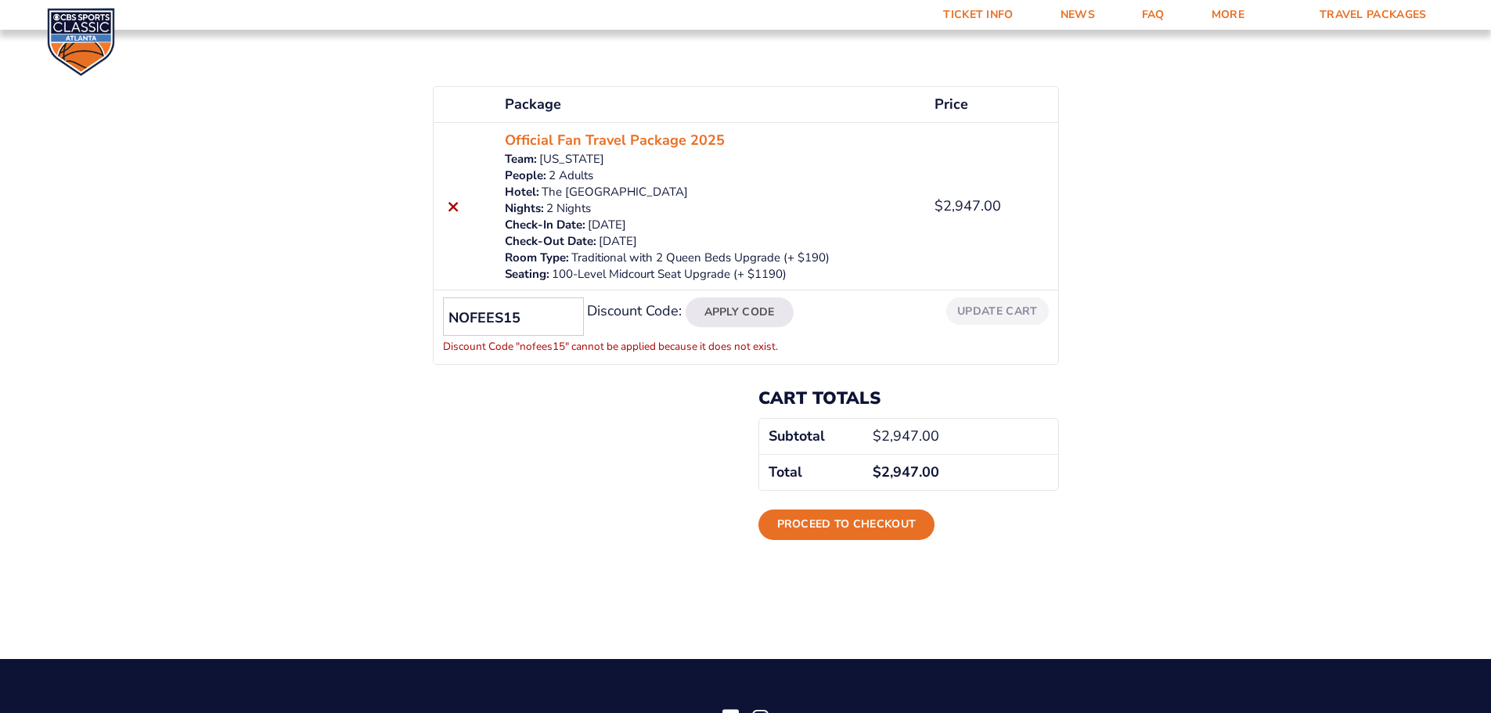
scroll to position [157, 0]
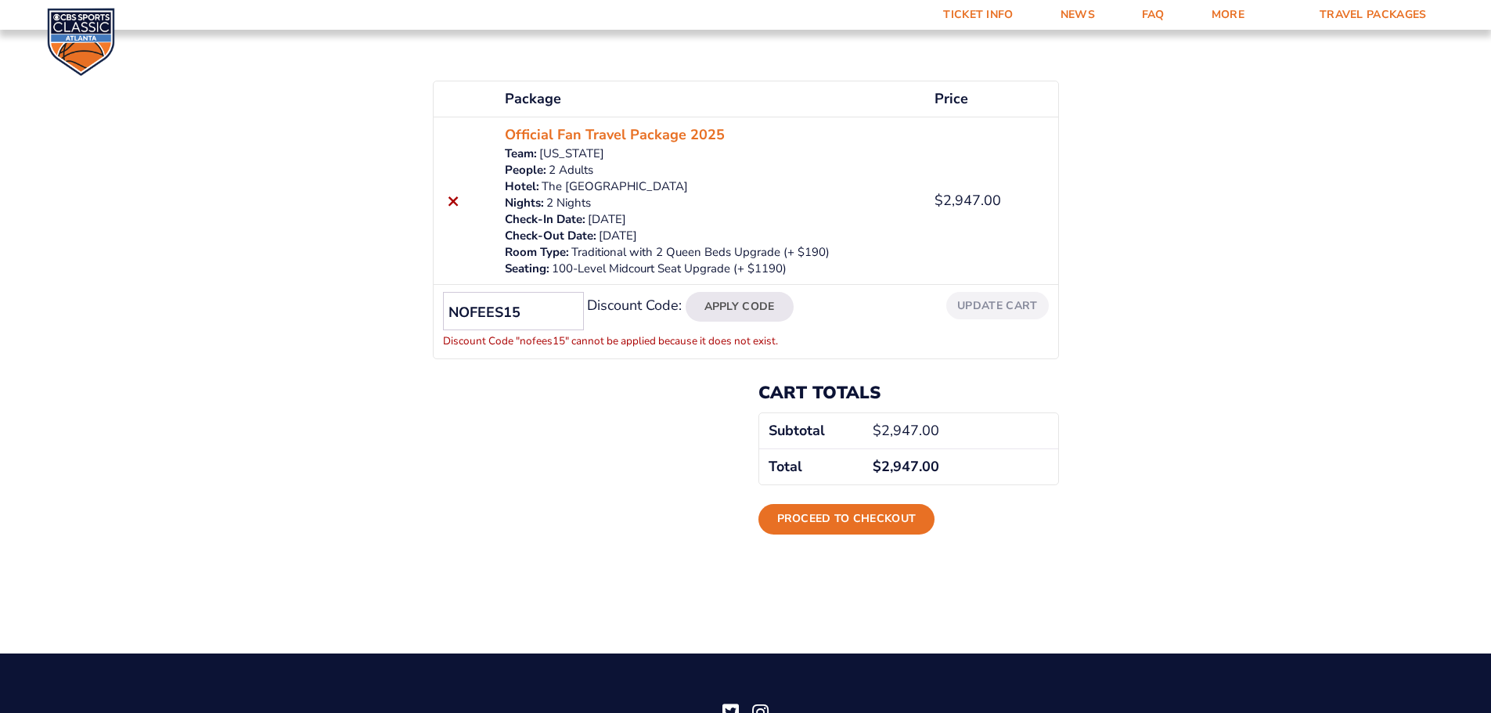
drag, startPoint x: 525, startPoint y: 316, endPoint x: 238, endPoint y: 308, distance: 287.4
click at [299, 303] on div "Review & Confirm Package Price Quantity Total × Official Fan Travel Package 202…" at bounding box center [745, 235] width 1491 height 649
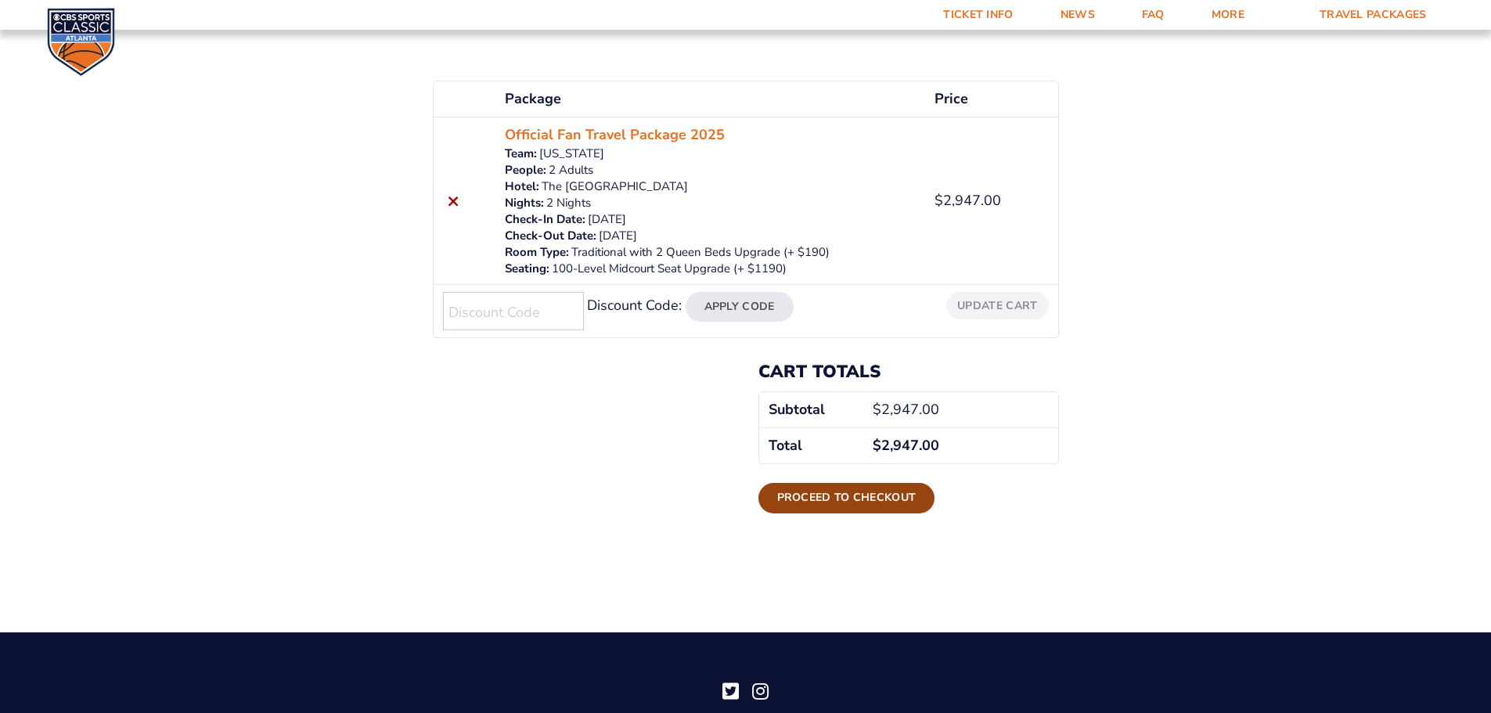
click at [895, 503] on link "Proceed to checkout" at bounding box center [847, 498] width 177 height 30
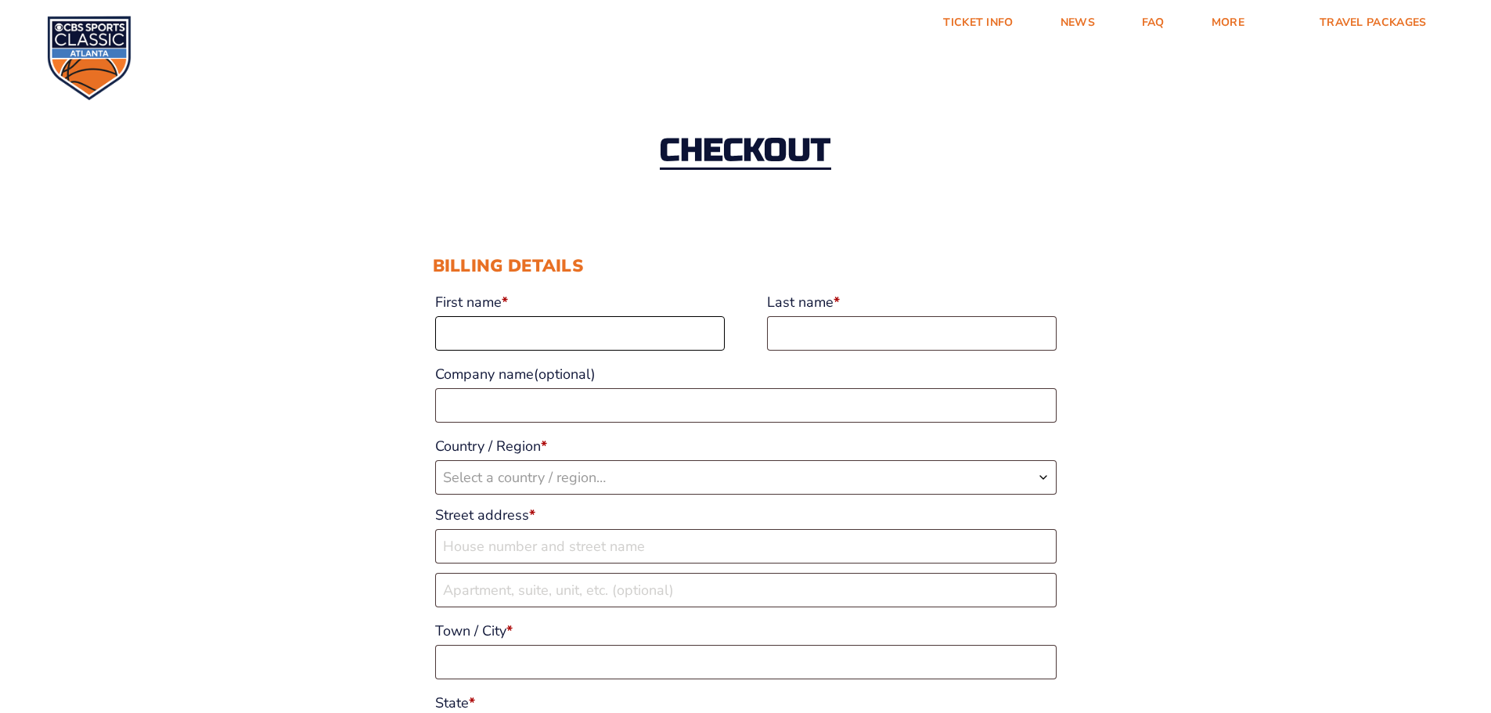
click at [547, 334] on input "First name *" at bounding box center [580, 333] width 290 height 34
type input "James"
type input "Clark"
type input "GMAN EMBLEM LLC"
select select "US"
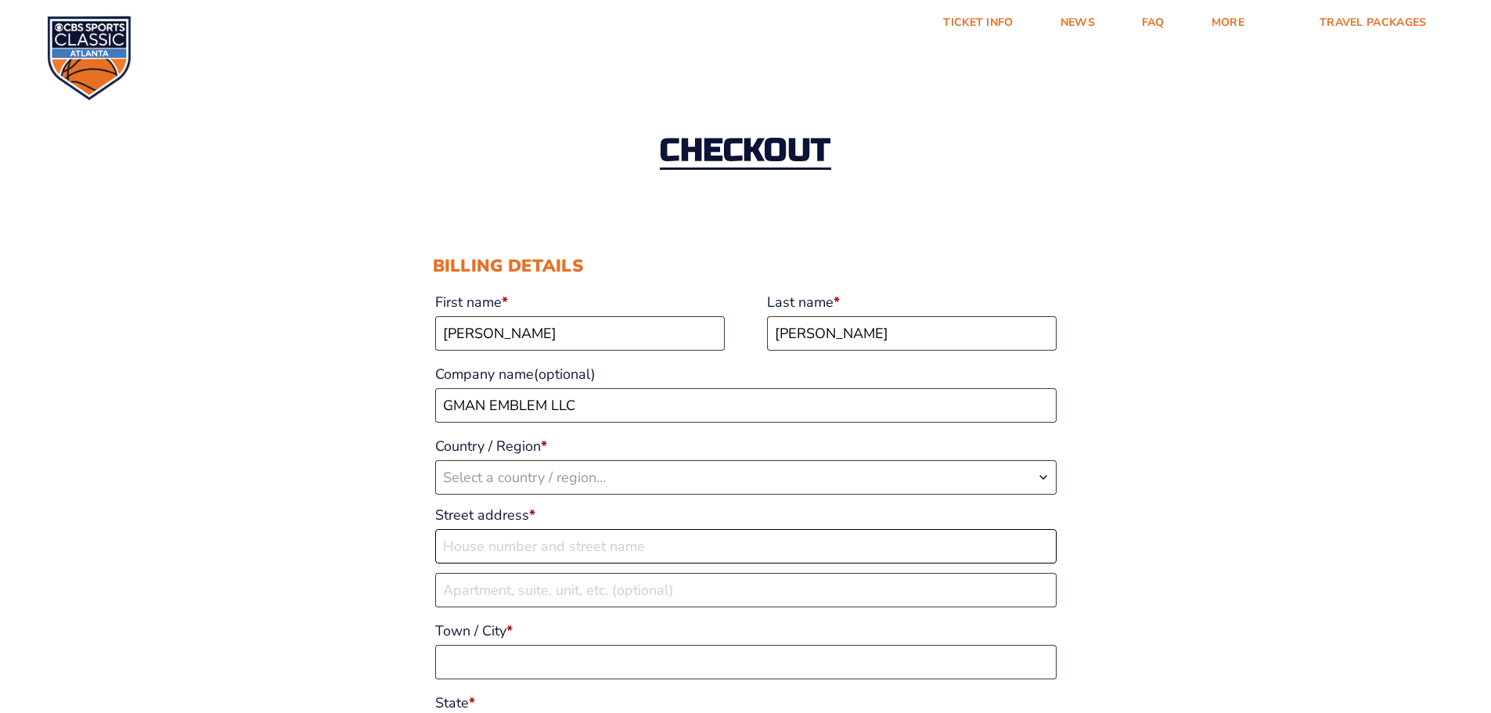
type input "1570 Halls Ln"
type input "SHEPHERDSVILLE"
type input "40165-0000"
type input "15024929715"
type input "gmanemblem@gmanemblem.com"
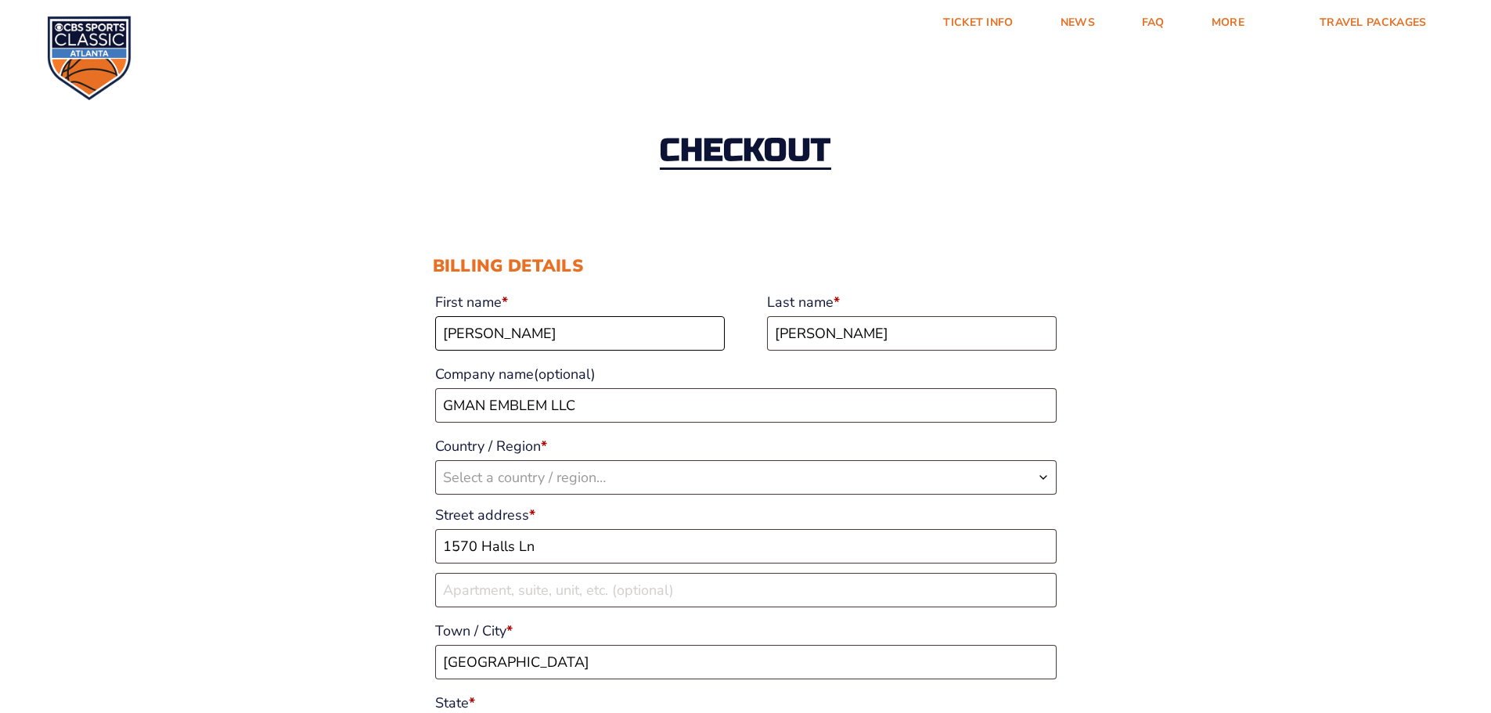
select select "US"
select select "KY"
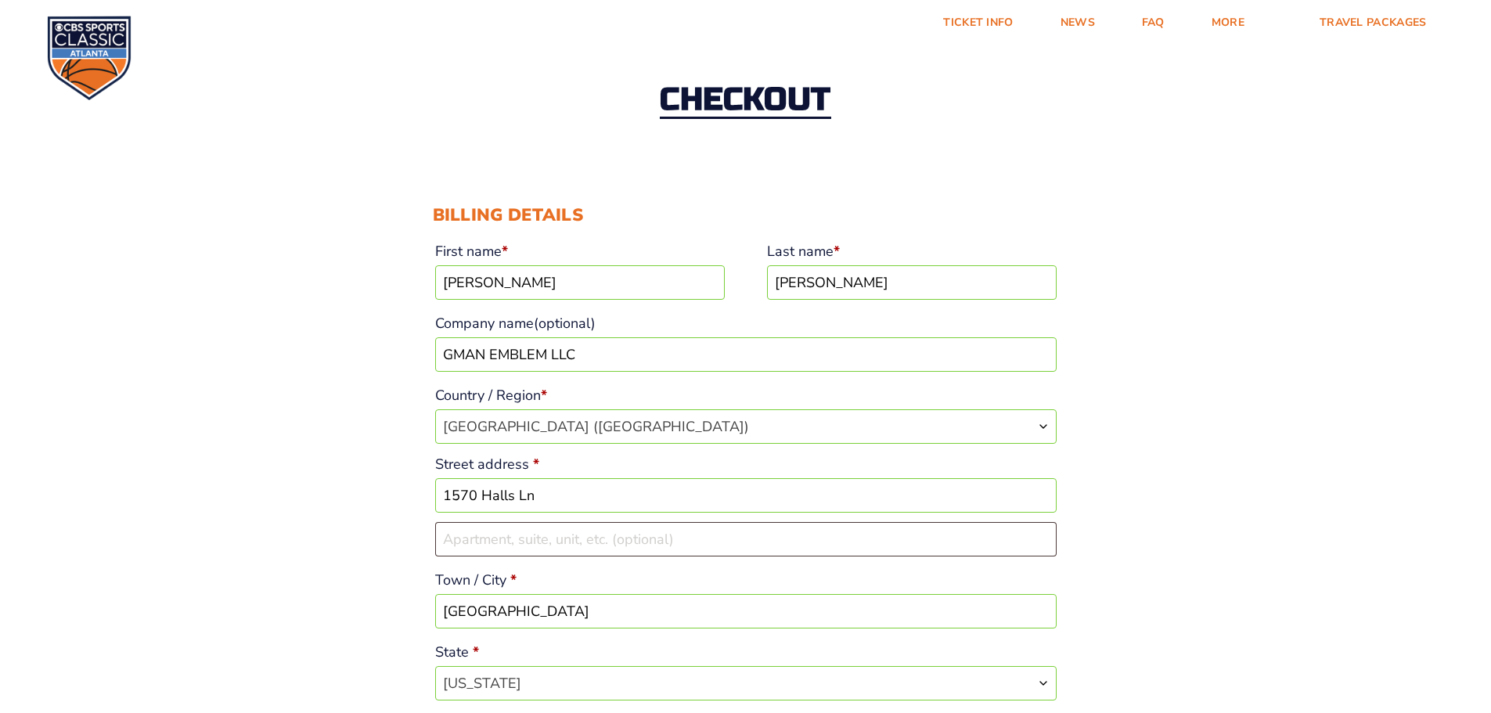
scroll to position [78, 0]
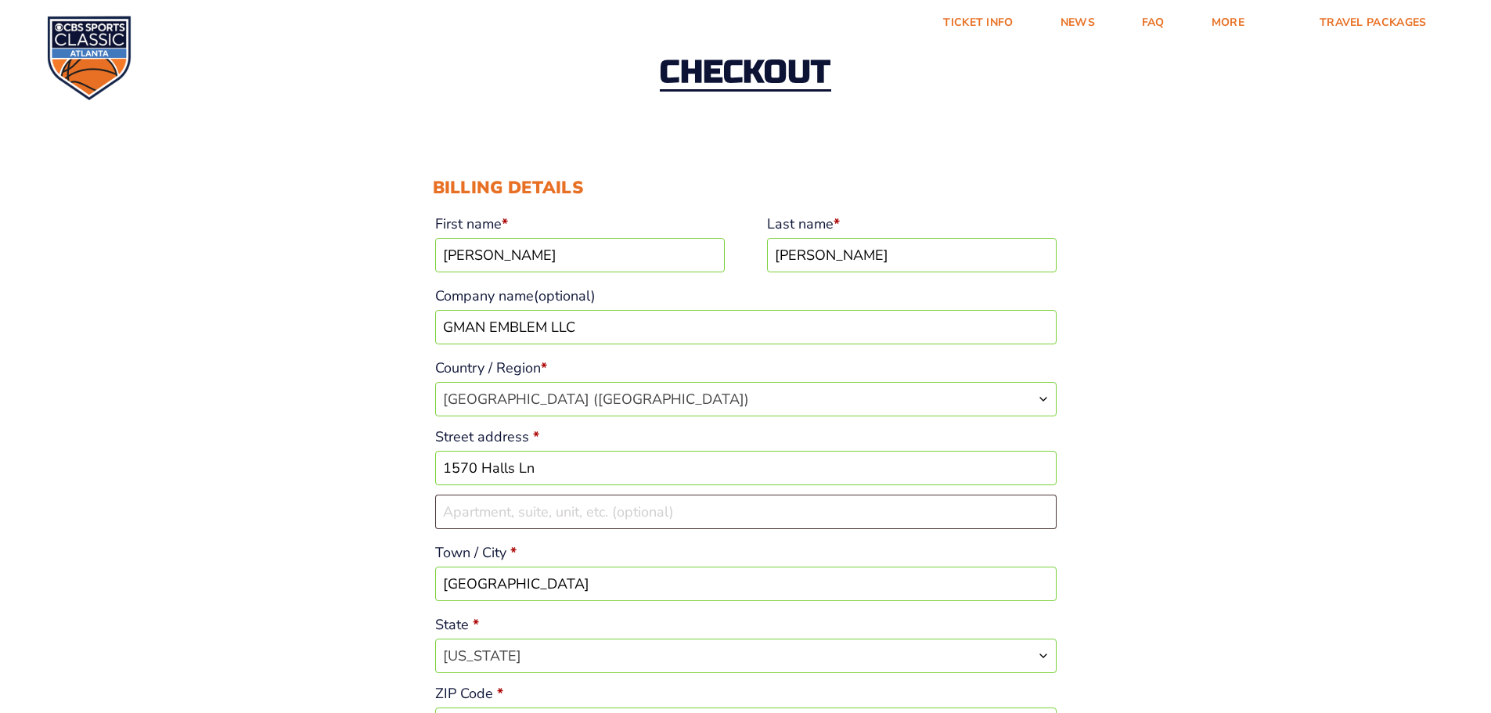
drag, startPoint x: 572, startPoint y: 326, endPoint x: 320, endPoint y: 319, distance: 252.1
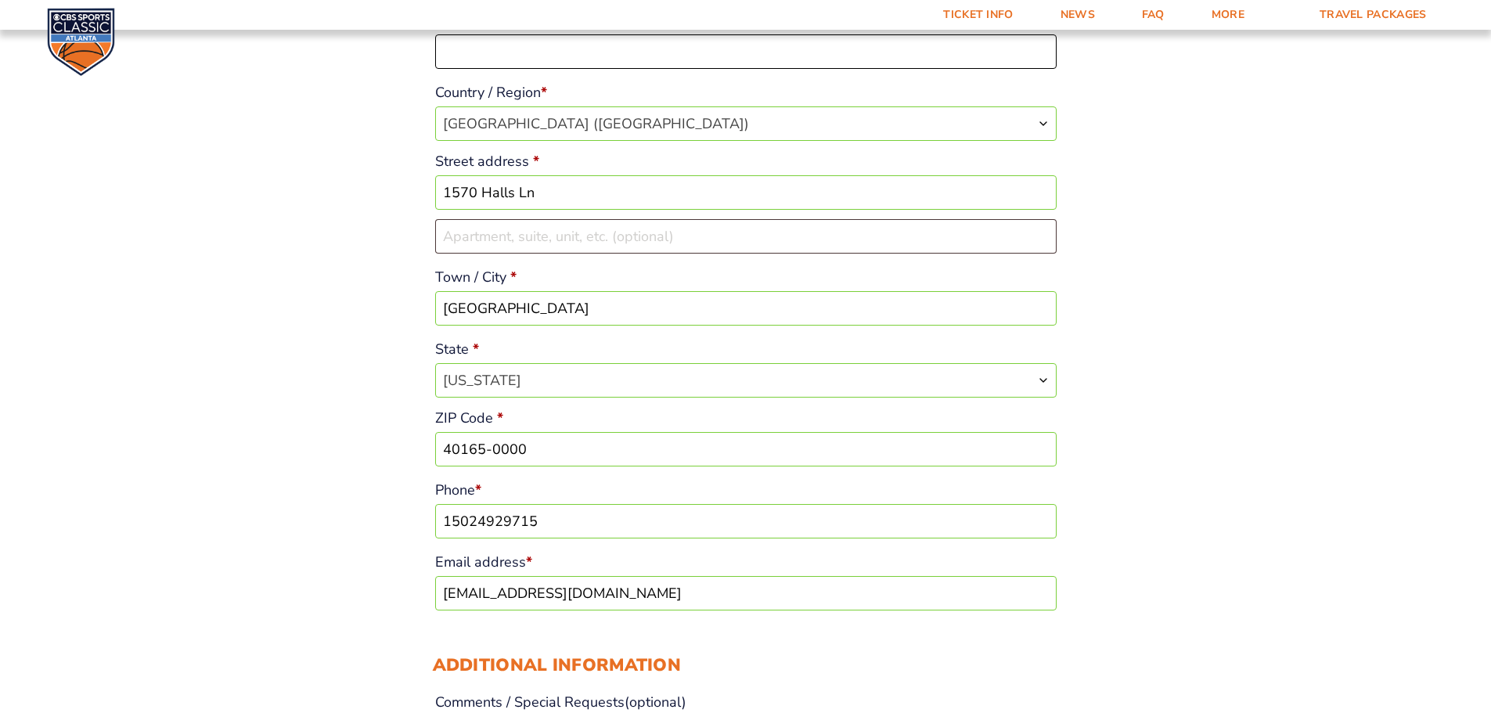
scroll to position [391, 0]
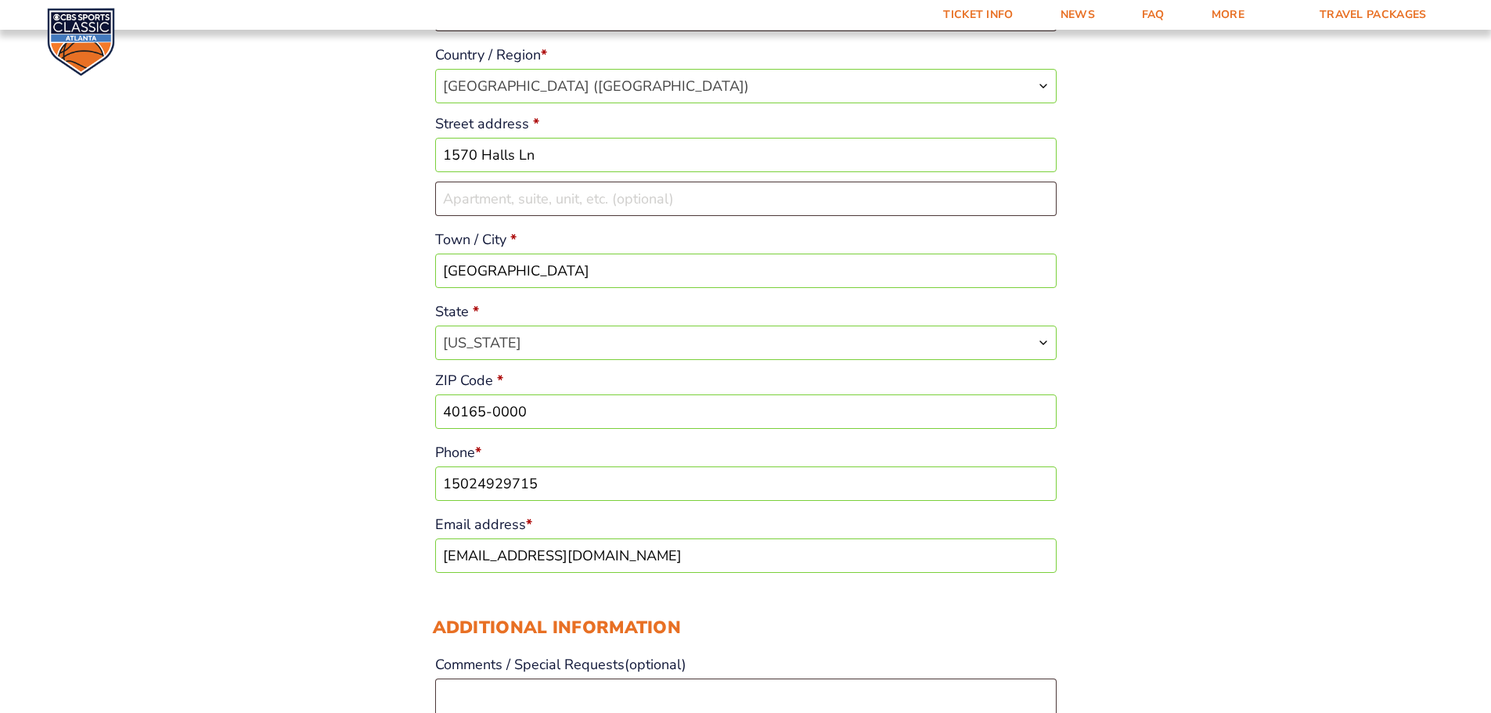
click at [542, 409] on input "40165-0000" at bounding box center [746, 412] width 622 height 34
drag, startPoint x: 542, startPoint y: 409, endPoint x: 496, endPoint y: 410, distance: 45.4
click at [497, 410] on input "40165-0000" at bounding box center [746, 412] width 622 height 34
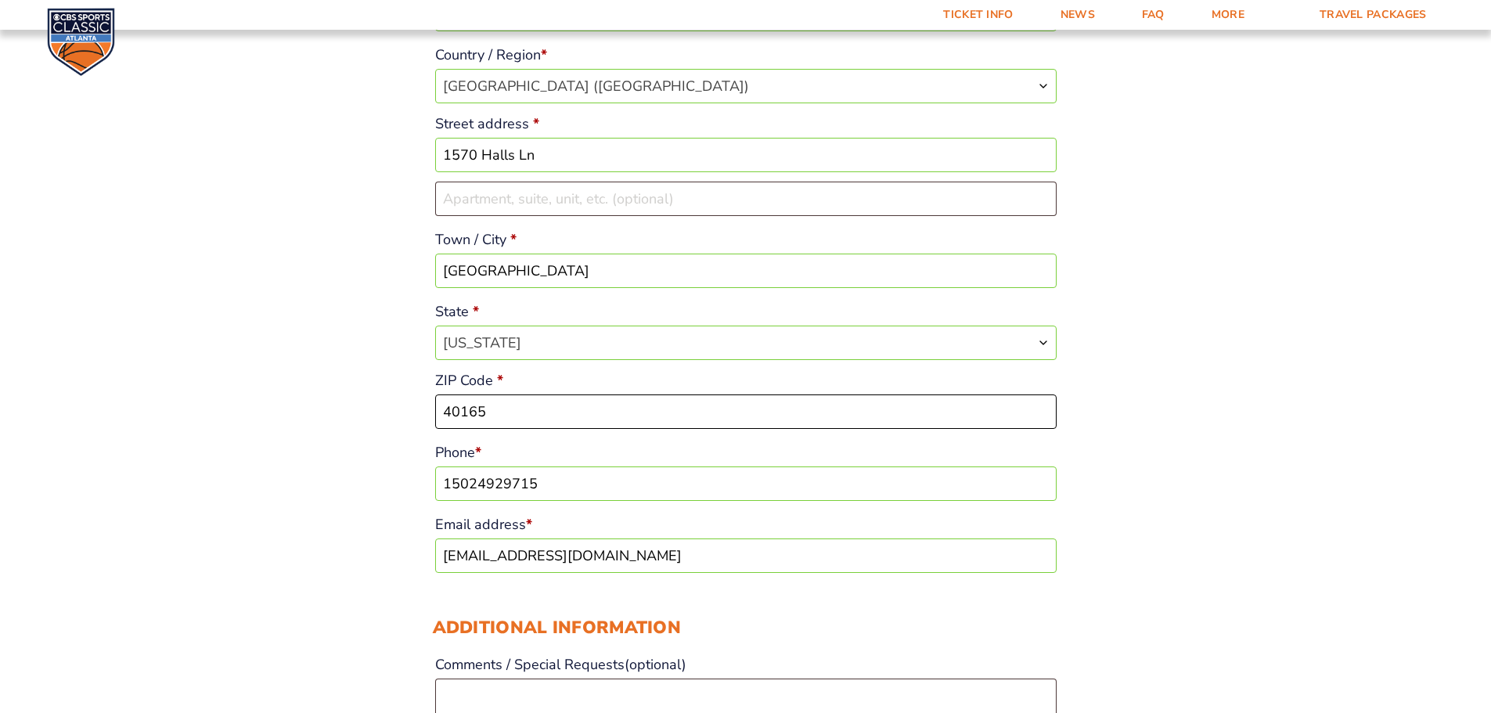
type input "40165"
click at [308, 421] on div "Checkout Discount Code: Apply Code Billing details First name * James Last name…" at bounding box center [745, 700] width 1491 height 2049
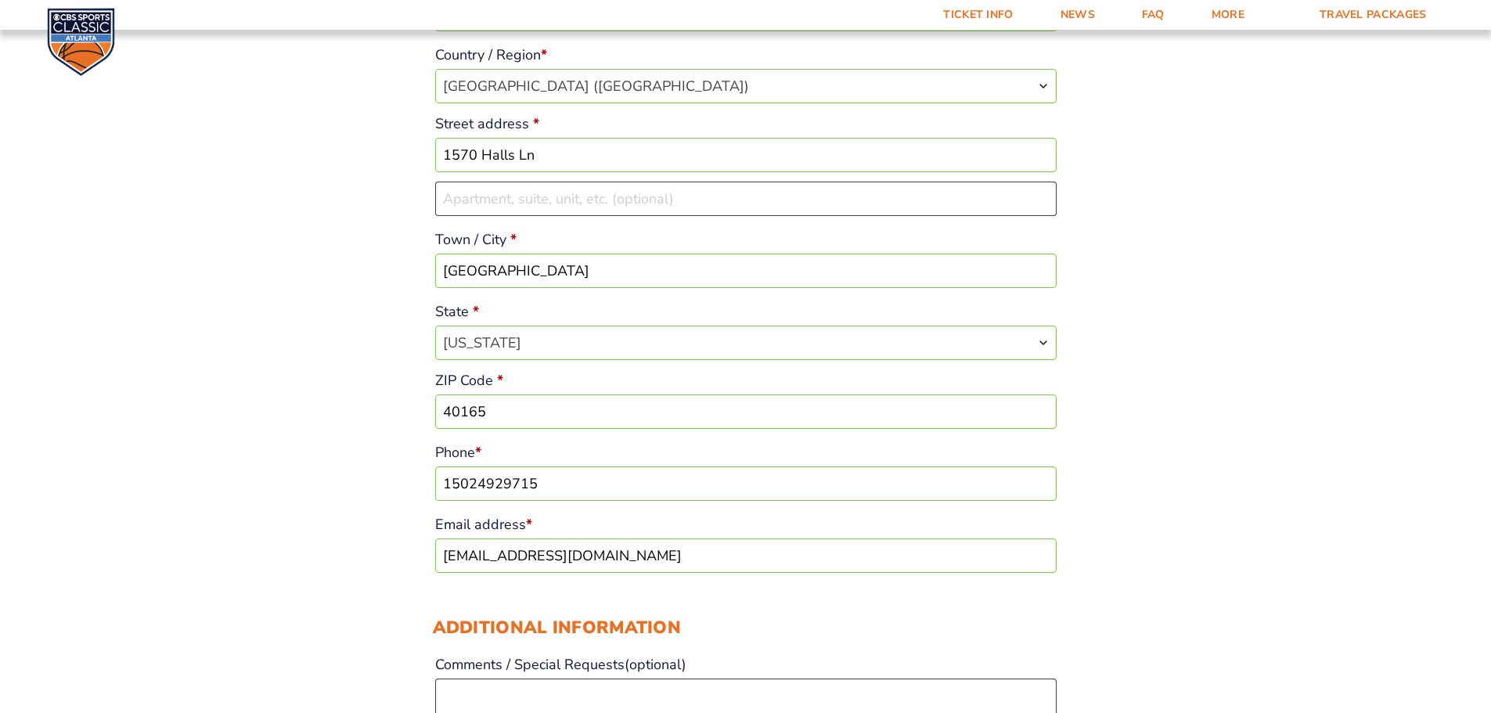
drag, startPoint x: 564, startPoint y: 481, endPoint x: 476, endPoint y: 485, distance: 87.7
click at [476, 485] on input "15024929715" at bounding box center [746, 484] width 622 height 34
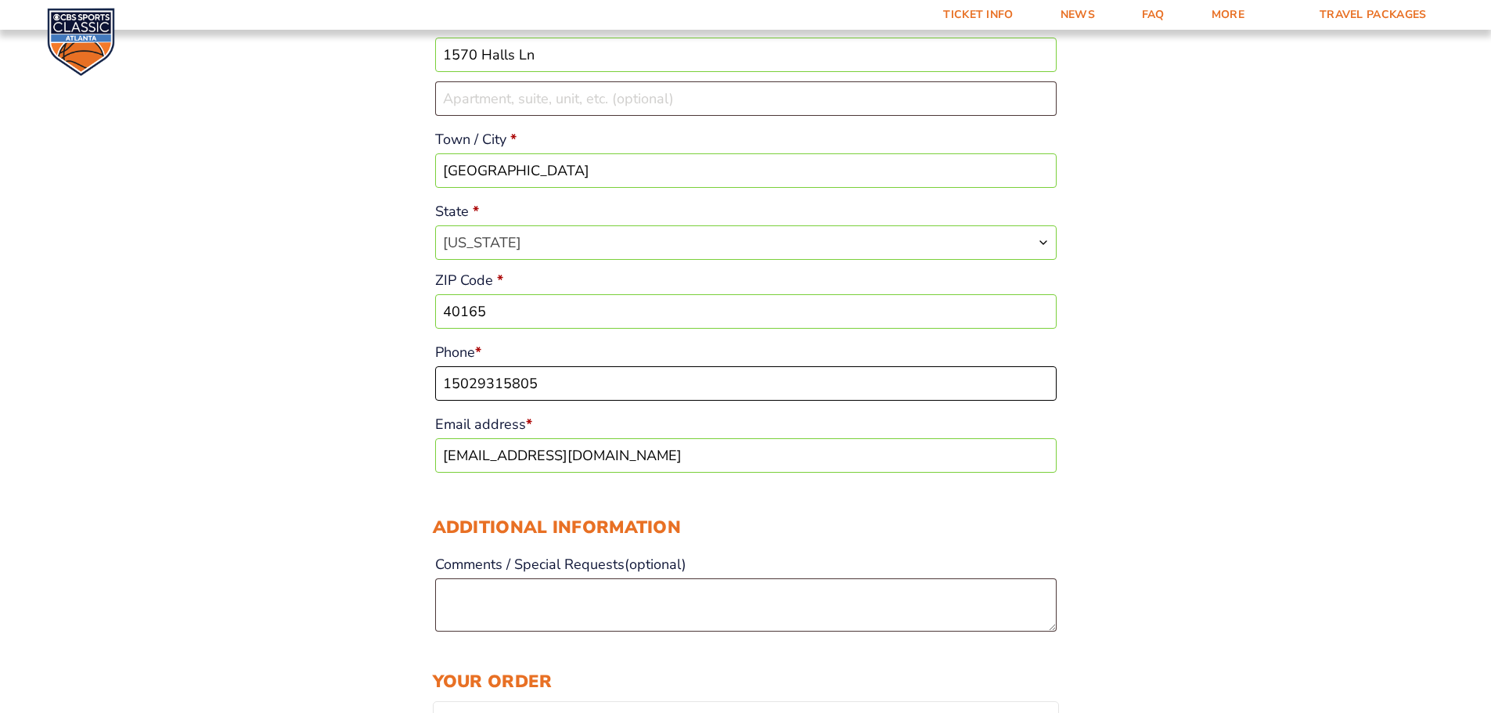
scroll to position [548, 0]
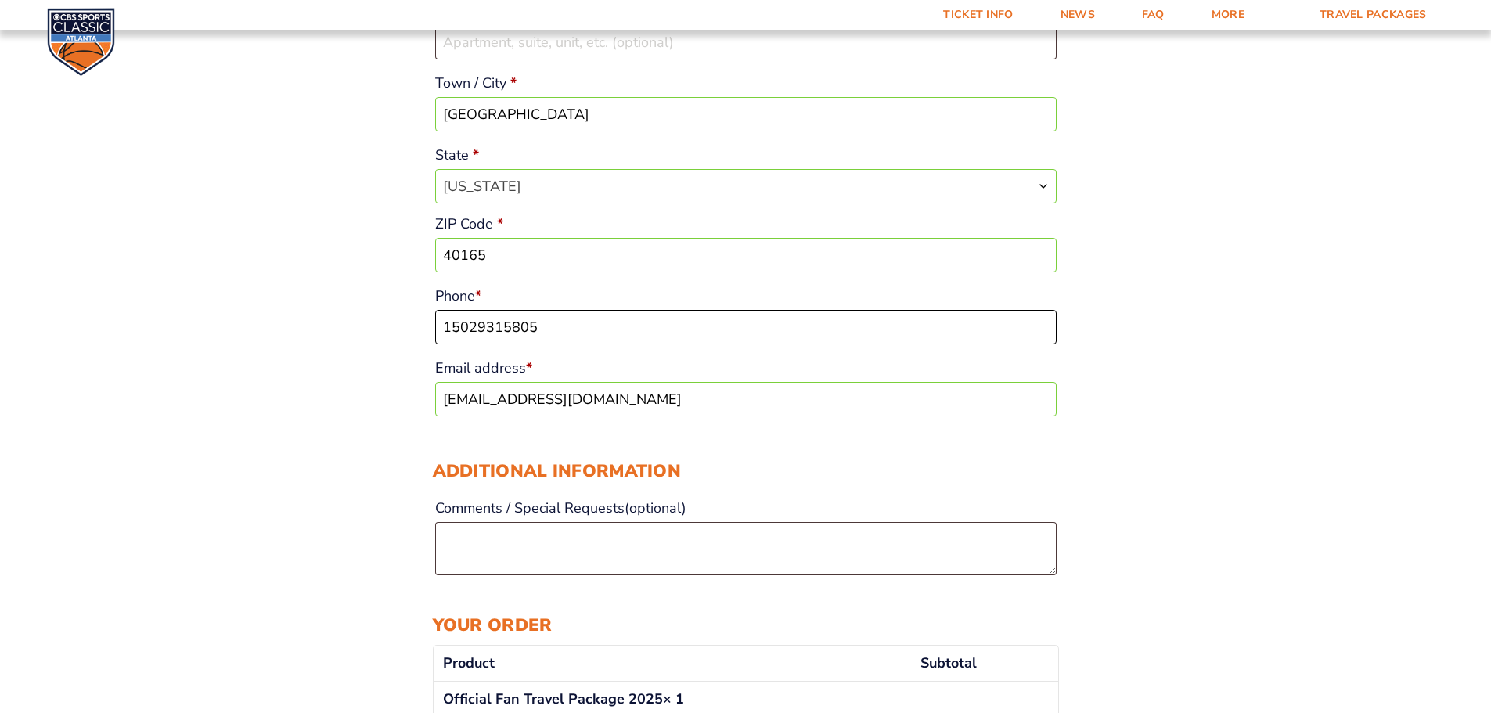
type input "15029315805"
click at [629, 402] on input "[EMAIL_ADDRESS][DOMAIN_NAME]" at bounding box center [746, 399] width 622 height 34
drag, startPoint x: 672, startPoint y: 399, endPoint x: 158, endPoint y: 407, distance: 513.6
click at [158, 407] on div "Checkout Discount Code: Apply Code Billing details First name * James Last name…" at bounding box center [745, 543] width 1491 height 2049
type input "[EMAIL_ADDRESS][DOMAIN_NAME]"
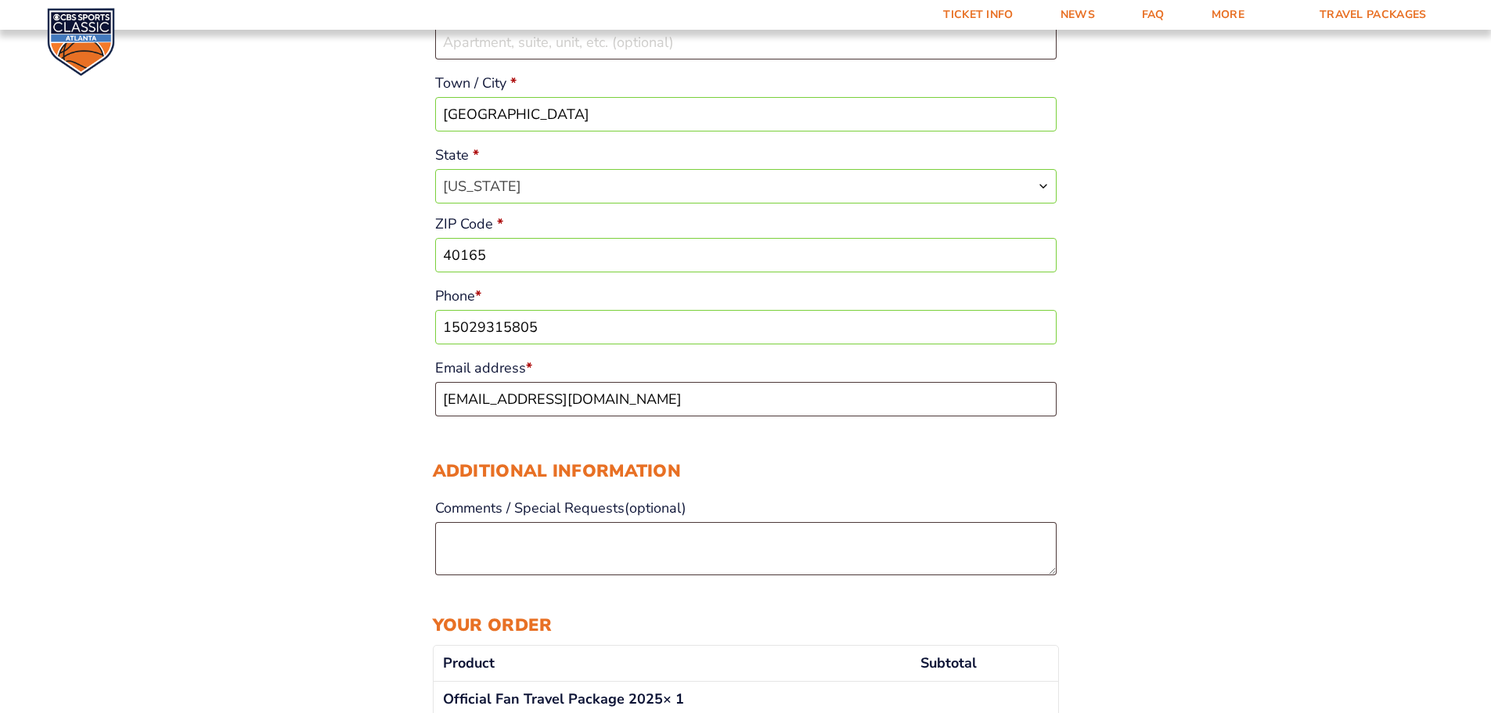
click at [290, 443] on div "Checkout Discount Code: Apply Code Billing details First name * James Last name…" at bounding box center [745, 543] width 1491 height 2049
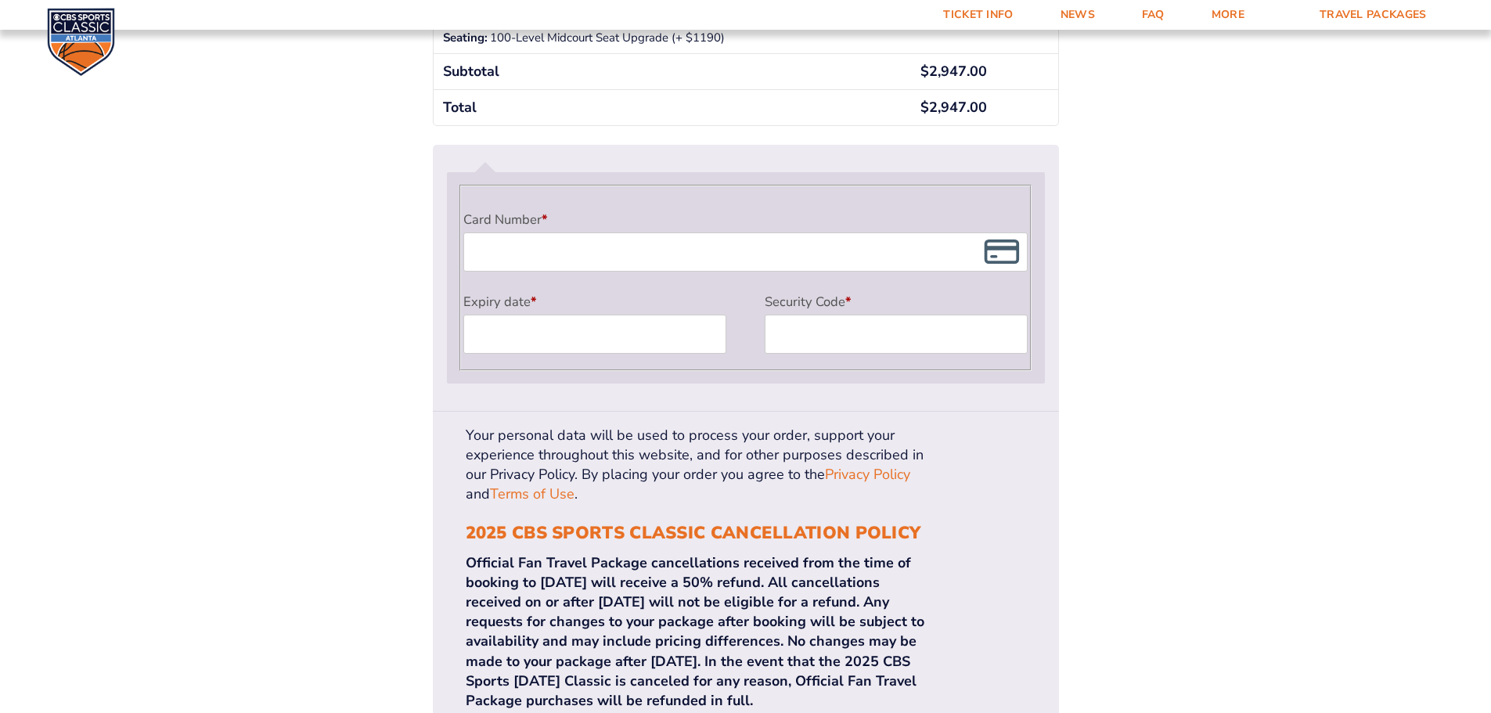
scroll to position [1331, 0]
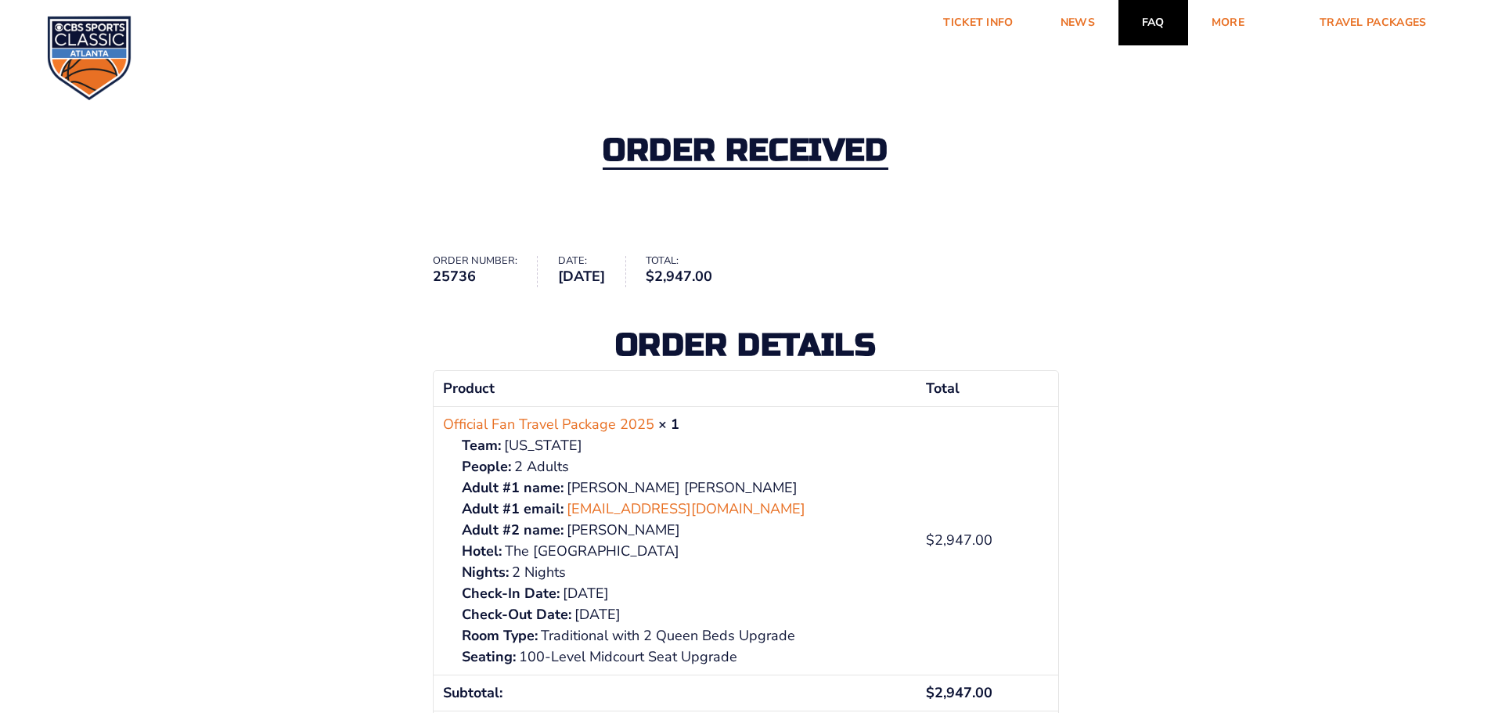
click at [1148, 23] on link "FAQ" at bounding box center [1154, 22] width 70 height 45
